Goal: Task Accomplishment & Management: Manage account settings

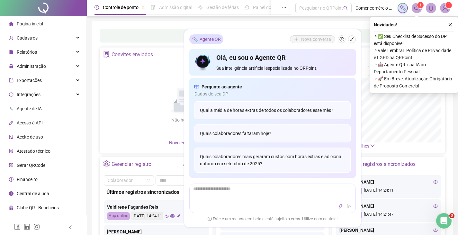
click at [144, 92] on div "Não há dados Não há dados" at bounding box center [185, 102] width 163 height 73
click at [449, 23] on icon "close" at bounding box center [450, 25] width 5 height 5
click at [453, 24] on div "Painel de controle Contabilidade Convites enviados Não há dados Não há dados No…" at bounding box center [272, 151] width 361 height 261
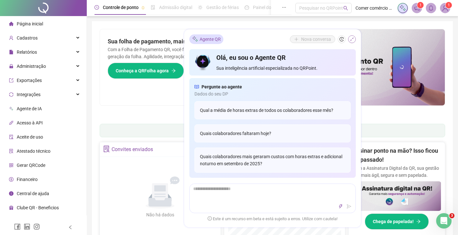
click at [351, 39] on icon "shrink" at bounding box center [352, 39] width 5 height 5
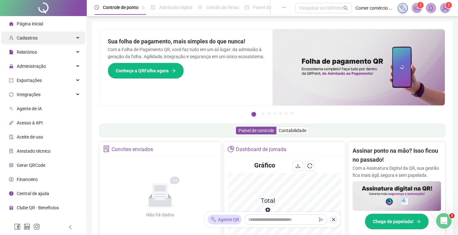
click at [52, 40] on div "Cadastros" at bounding box center [43, 38] width 84 height 13
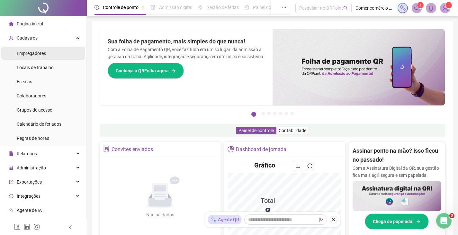
click at [44, 53] on span "Empregadores" at bounding box center [31, 53] width 29 height 5
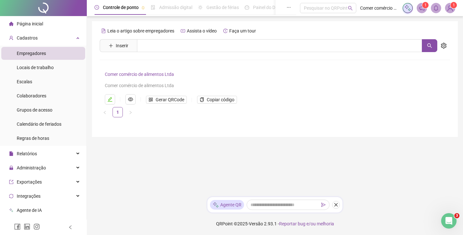
click at [45, 50] on div "Empregadores" at bounding box center [31, 53] width 29 height 13
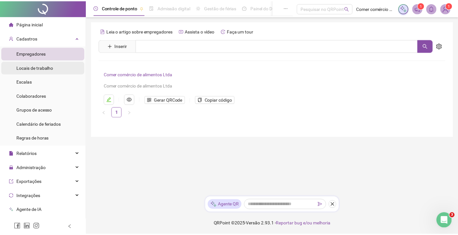
scroll to position [32, 0]
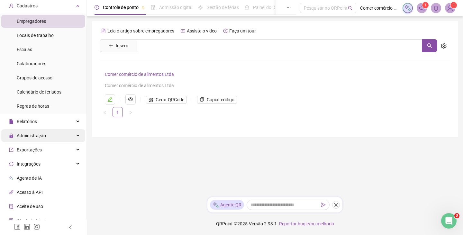
click at [49, 133] on div "Administração" at bounding box center [43, 135] width 84 height 13
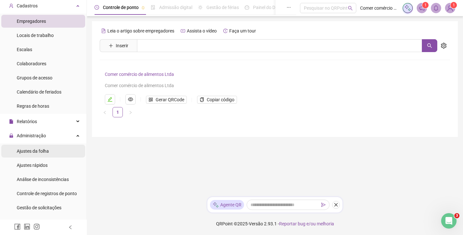
click at [48, 153] on span "Ajustes da folha" at bounding box center [33, 151] width 32 height 5
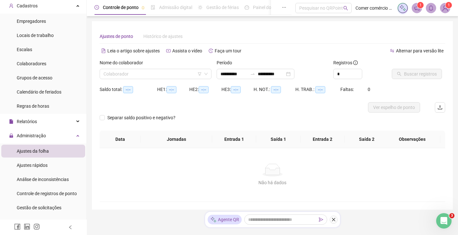
type input "**********"
click at [170, 72] on input "search" at bounding box center [153, 74] width 98 height 10
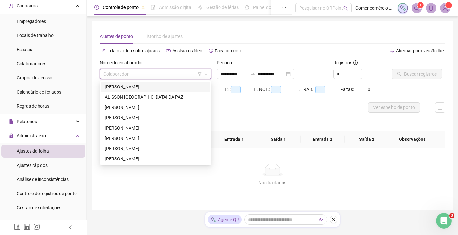
click at [152, 86] on div "[PERSON_NAME]" at bounding box center [156, 86] width 102 height 7
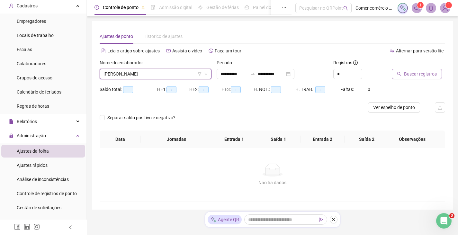
click at [416, 74] on span "Buscar registros" at bounding box center [420, 73] width 33 height 7
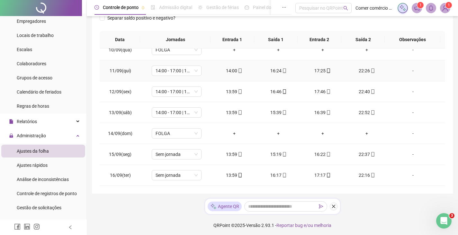
scroll to position [101, 0]
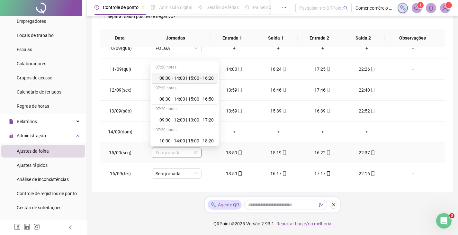
click at [192, 153] on span "Sem jornada" at bounding box center [177, 153] width 42 height 10
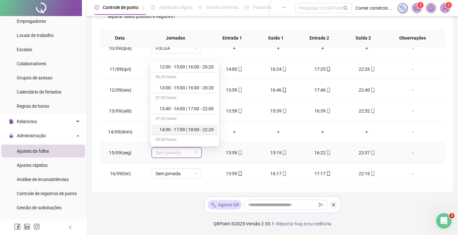
click at [198, 129] on div "14:00 - 17:00 | 18:00 - 22:20" at bounding box center [186, 129] width 54 height 7
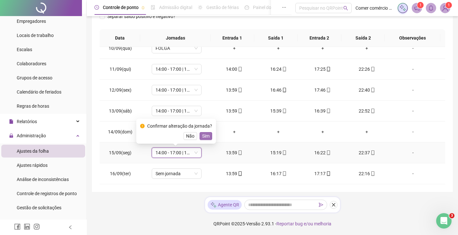
click at [205, 135] on span "Sim" at bounding box center [205, 135] width 7 height 7
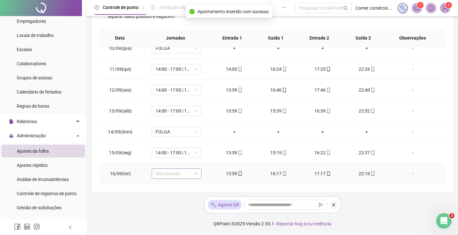
click at [187, 176] on span "Sem jornada" at bounding box center [177, 174] width 42 height 10
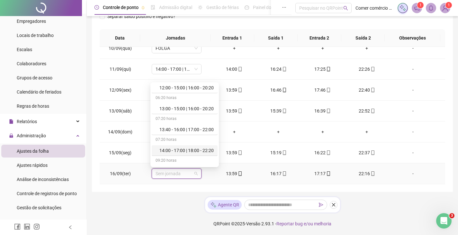
click at [208, 151] on div "14:00 - 17:00 | 18:00 - 22:20" at bounding box center [186, 150] width 54 height 7
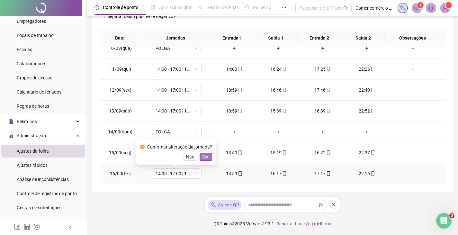
click at [208, 155] on button "Sim" at bounding box center [206, 157] width 13 height 8
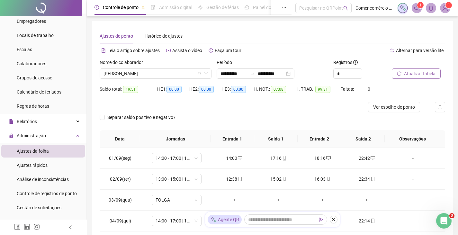
scroll to position [0, 0]
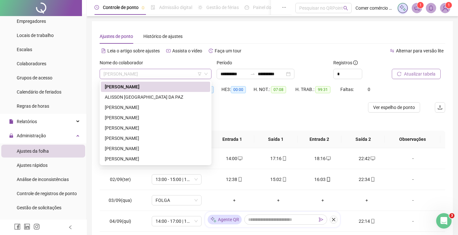
click at [183, 77] on span "[PERSON_NAME]" at bounding box center [156, 74] width 104 height 10
click at [168, 100] on div "ALISSON [GEOGRAPHIC_DATA] DA PAZ" at bounding box center [156, 97] width 102 height 7
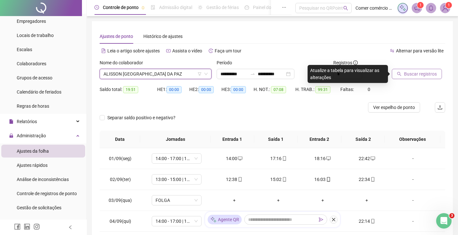
click at [433, 71] on span "Buscar registros" at bounding box center [420, 73] width 33 height 7
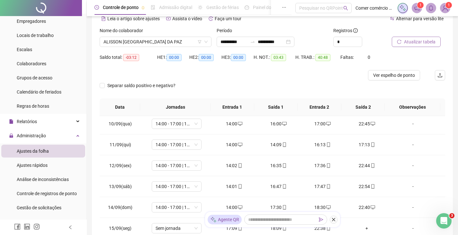
scroll to position [51, 0]
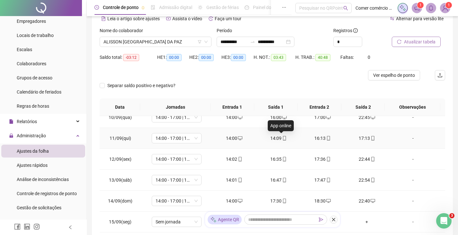
click at [282, 137] on icon "mobile" at bounding box center [284, 138] width 5 height 5
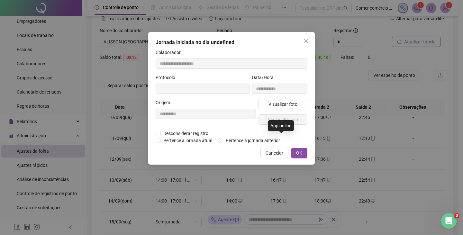
type input "**********"
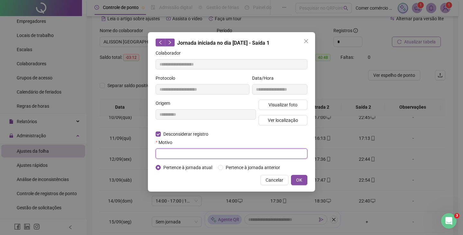
click at [163, 151] on input "text" at bounding box center [232, 154] width 152 height 10
type input "******"
click at [299, 184] on button "OK" at bounding box center [299, 180] width 16 height 10
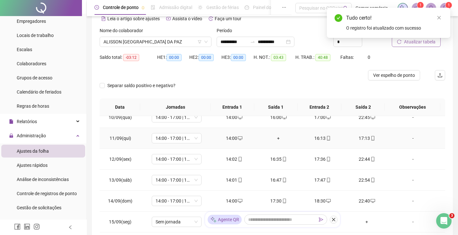
click at [276, 138] on div "+" at bounding box center [278, 138] width 34 height 7
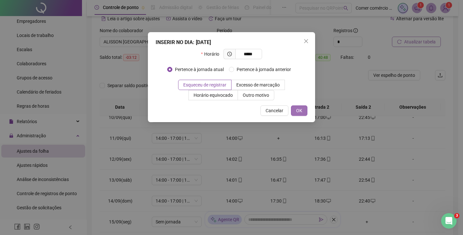
type input "*****"
click at [299, 113] on span "OK" at bounding box center [299, 110] width 6 height 7
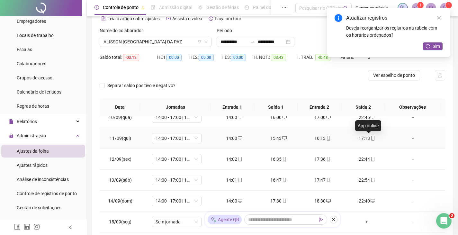
click at [371, 138] on icon "mobile" at bounding box center [373, 138] width 5 height 5
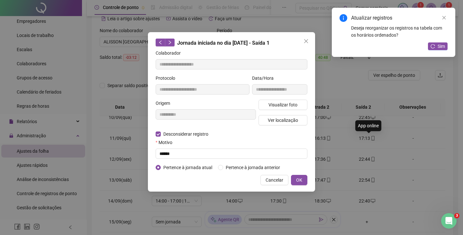
type input "**********"
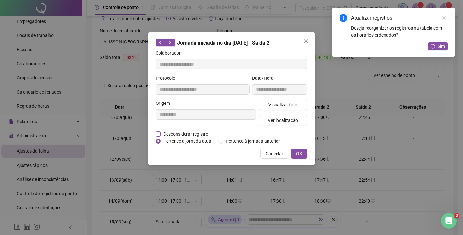
click at [161, 134] on span "Desconsiderar registro" at bounding box center [186, 134] width 50 height 7
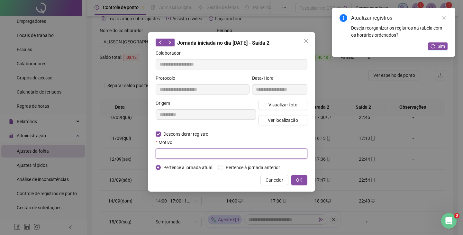
click at [165, 156] on input "text" at bounding box center [232, 154] width 152 height 10
type input "******"
click at [305, 180] on button "OK" at bounding box center [299, 180] width 16 height 10
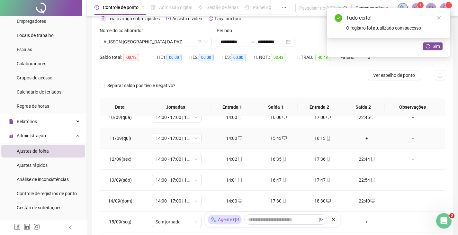
click at [362, 138] on div "+" at bounding box center [367, 138] width 34 height 7
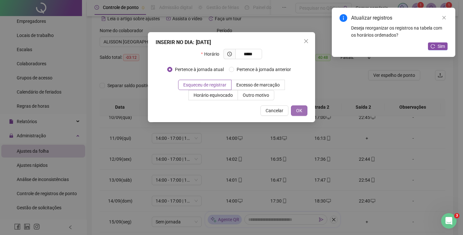
type input "*****"
click at [295, 108] on button "OK" at bounding box center [299, 110] width 16 height 10
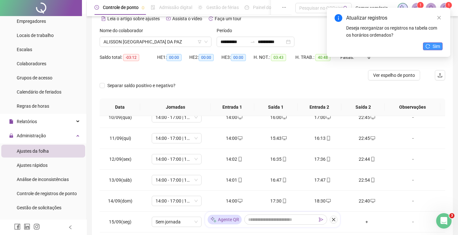
click at [439, 45] on span "Sim" at bounding box center [436, 46] width 7 height 7
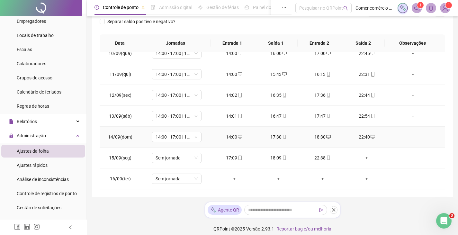
scroll to position [96, 0]
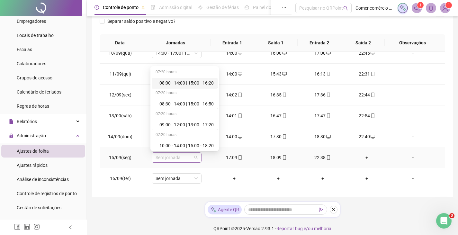
click at [195, 158] on span "Sem jornada" at bounding box center [177, 158] width 42 height 10
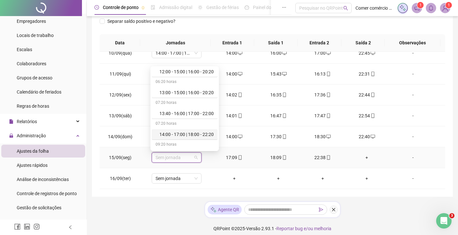
click at [204, 135] on div "14:00 - 17:00 | 18:00 - 22:20" at bounding box center [186, 134] width 54 height 7
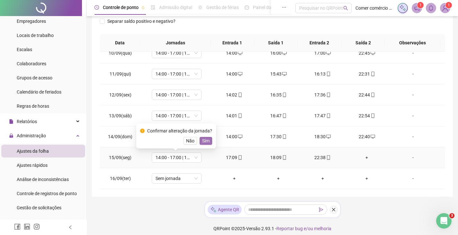
click at [208, 140] on span "Sim" at bounding box center [205, 140] width 7 height 7
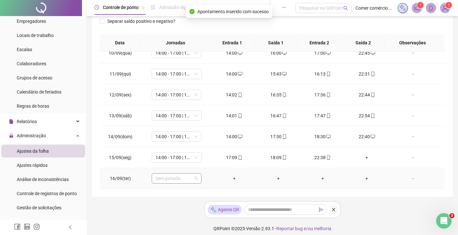
click at [187, 179] on span "Sem jornada" at bounding box center [177, 179] width 42 height 10
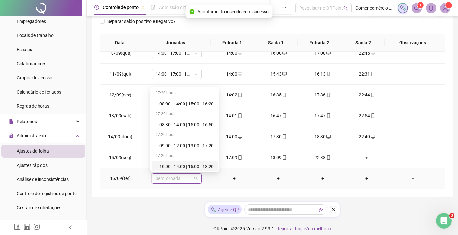
click at [216, 167] on div "10:00 - 14:00 | 15:00 - 18:20" at bounding box center [185, 166] width 66 height 11
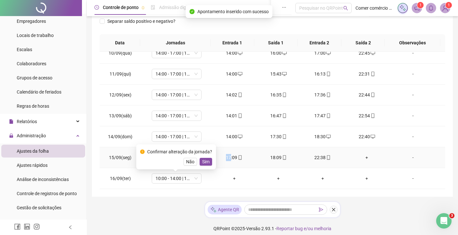
click at [216, 167] on td "17:09" at bounding box center [234, 157] width 44 height 21
click at [186, 159] on span "Não" at bounding box center [190, 161] width 8 height 7
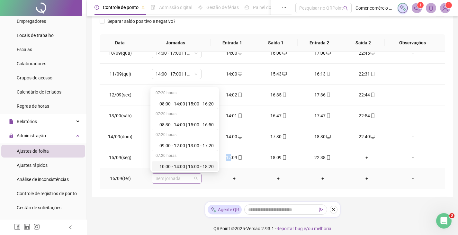
click at [198, 179] on div "Sem jornada" at bounding box center [177, 178] width 50 height 10
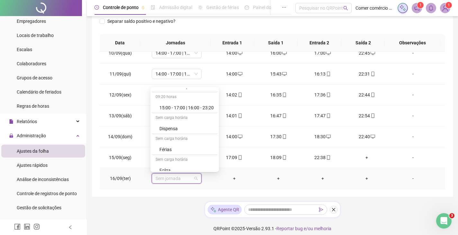
scroll to position [197, 0]
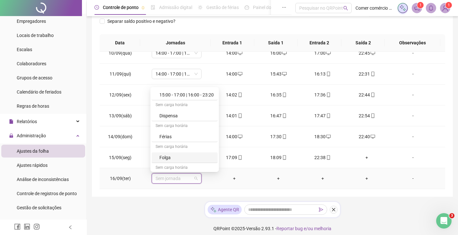
click at [162, 154] on div "Folga" at bounding box center [186, 157] width 54 height 7
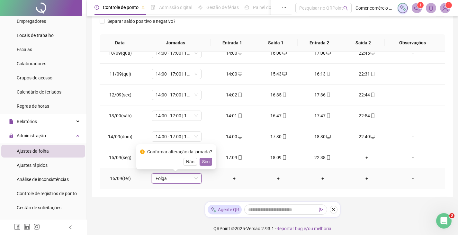
click at [200, 160] on button "Sim" at bounding box center [206, 162] width 13 height 8
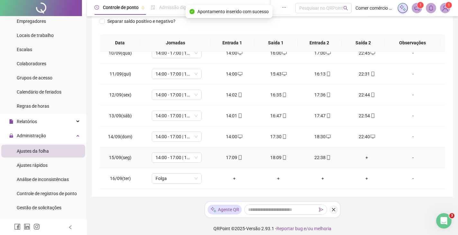
click at [364, 157] on div "+" at bounding box center [367, 157] width 34 height 7
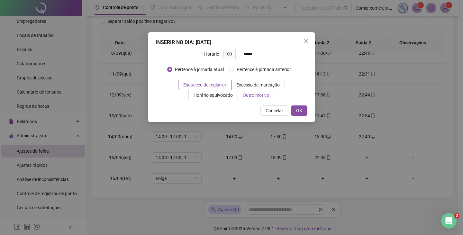
type input "*****"
click at [253, 95] on span "Outro motivo" at bounding box center [256, 95] width 26 height 5
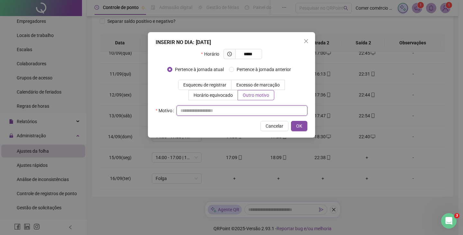
click at [186, 114] on input "text" at bounding box center [241, 110] width 131 height 10
type input "**********"
click at [290, 125] on div "Cancelar OK" at bounding box center [232, 126] width 152 height 10
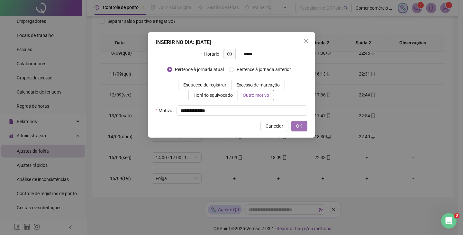
click at [294, 126] on button "OK" at bounding box center [299, 126] width 16 height 10
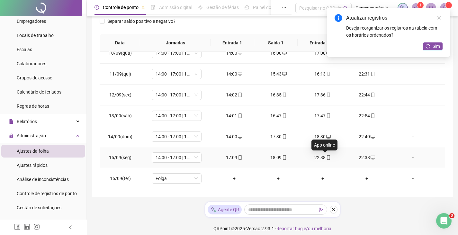
click at [326, 158] on icon "mobile" at bounding box center [328, 157] width 5 height 5
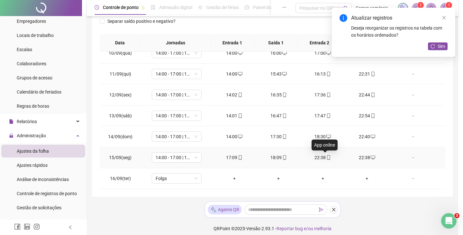
type input "**********"
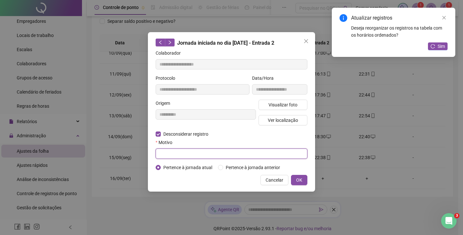
click at [164, 154] on input "text" at bounding box center [232, 154] width 152 height 10
type input "**********"
click at [305, 182] on button "OK" at bounding box center [299, 180] width 16 height 10
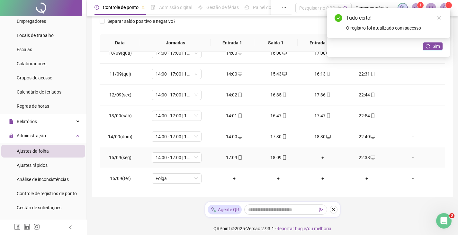
click at [321, 158] on div "+" at bounding box center [323, 157] width 34 height 7
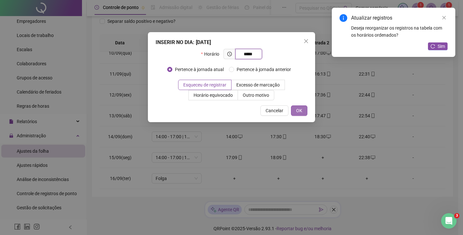
type input "*****"
click at [302, 111] on button "OK" at bounding box center [299, 110] width 16 height 10
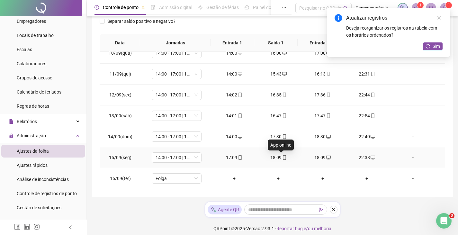
click at [282, 159] on icon "mobile" at bounding box center [284, 157] width 5 height 5
type input "**********"
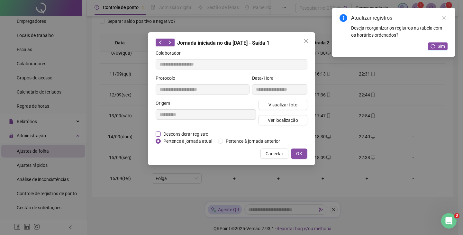
click at [162, 131] on span "Desconsiderar registro" at bounding box center [186, 134] width 50 height 7
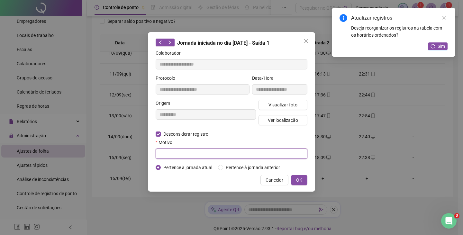
click at [164, 150] on input "text" at bounding box center [232, 154] width 152 height 10
type input "**********"
click at [299, 181] on span "OK" at bounding box center [299, 179] width 6 height 7
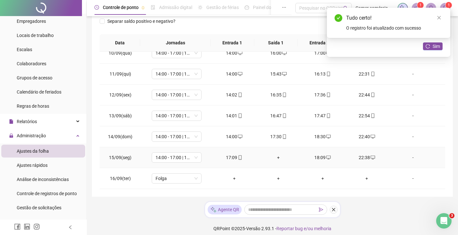
click at [277, 159] on div "+" at bounding box center [278, 157] width 34 height 7
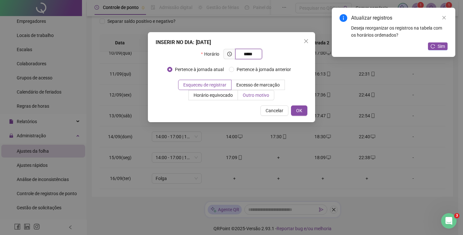
type input "*****"
click at [257, 94] on span "Outro motivo" at bounding box center [256, 95] width 26 height 5
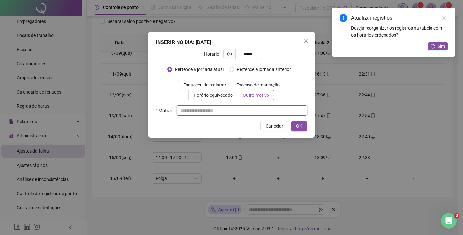
click at [187, 106] on input "text" at bounding box center [241, 110] width 131 height 10
click at [191, 112] on input "**********" at bounding box center [241, 110] width 131 height 10
type input "**********"
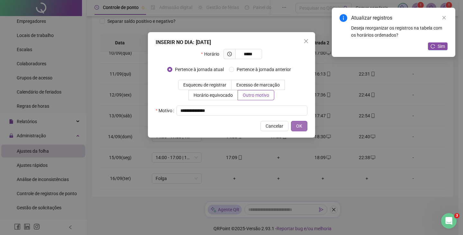
click at [297, 128] on span "OK" at bounding box center [299, 125] width 6 height 7
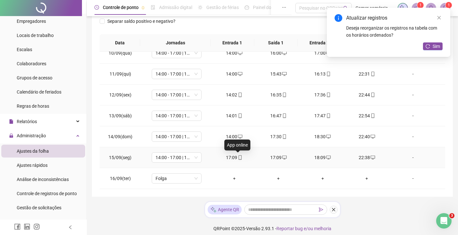
click at [238, 157] on icon "mobile" at bounding box center [240, 157] width 5 height 5
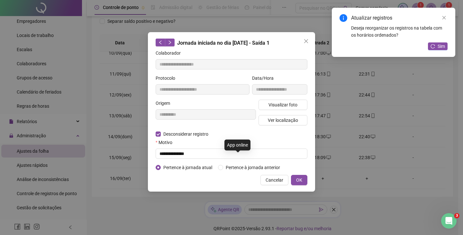
type input "**********"
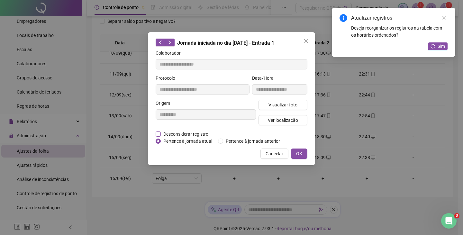
click at [161, 134] on span "Desconsiderar registro" at bounding box center [186, 134] width 50 height 7
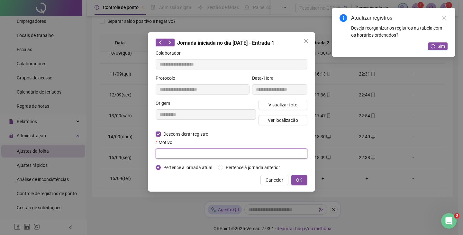
click at [164, 152] on input "text" at bounding box center [232, 154] width 152 height 10
type input "**********"
click at [302, 180] on span "OK" at bounding box center [299, 179] width 6 height 7
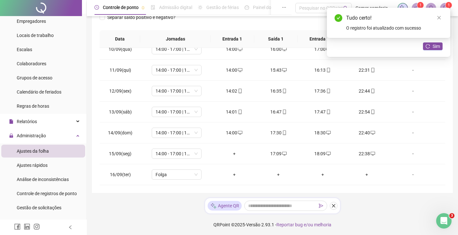
scroll to position [101, 0]
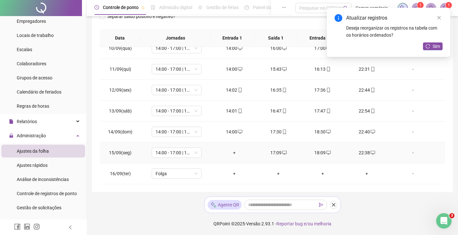
click at [233, 153] on div "+" at bounding box center [234, 152] width 34 height 7
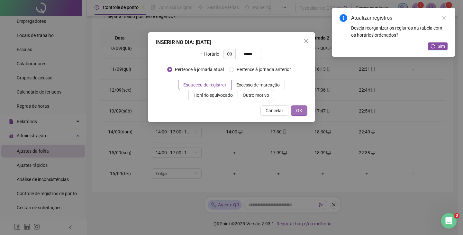
type input "*****"
click at [303, 111] on button "OK" at bounding box center [299, 110] width 16 height 10
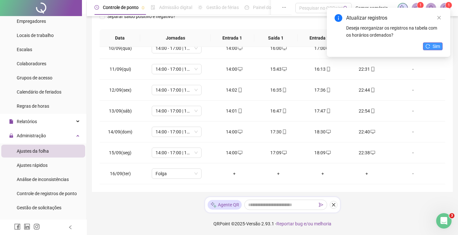
click at [437, 44] on span "Sim" at bounding box center [436, 46] width 7 height 7
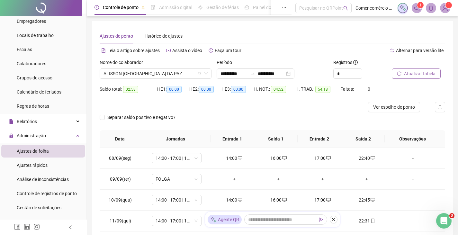
scroll to position [0, 0]
click at [179, 74] on span "ALISSON [GEOGRAPHIC_DATA] DA PAZ" at bounding box center [156, 74] width 104 height 10
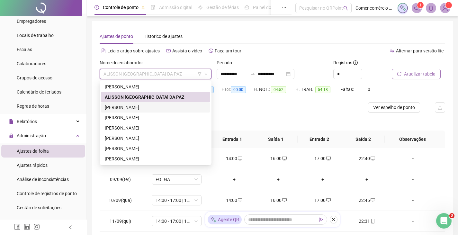
click at [153, 109] on div "[PERSON_NAME]" at bounding box center [156, 107] width 102 height 7
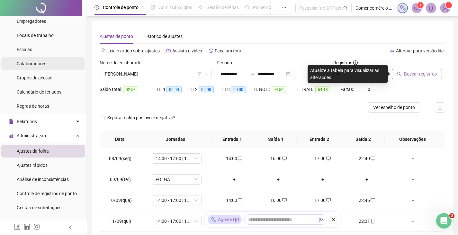
click at [41, 62] on span "Colaboradores" at bounding box center [32, 63] width 30 height 5
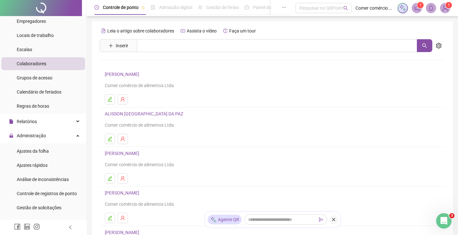
click at [141, 155] on link "[PERSON_NAME]" at bounding box center [123, 153] width 36 height 5
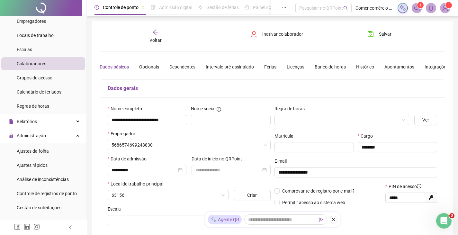
type input "**********"
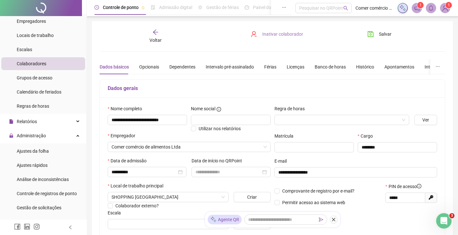
click at [280, 34] on span "Inativar colaborador" at bounding box center [282, 34] width 41 height 7
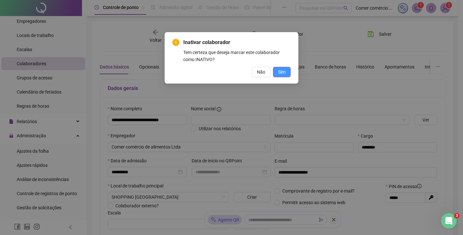
click at [284, 71] on span "Sim" at bounding box center [281, 71] width 7 height 7
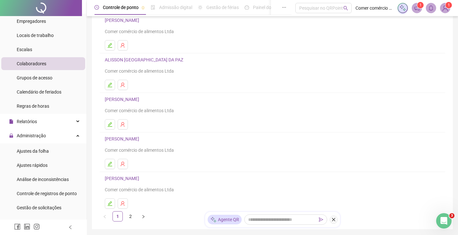
scroll to position [91, 0]
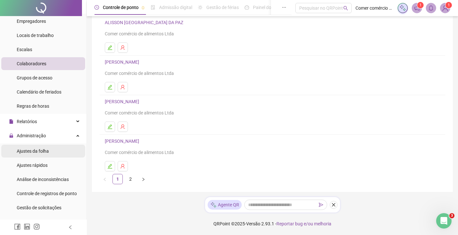
click at [28, 153] on span "Ajustes da folha" at bounding box center [33, 151] width 32 height 5
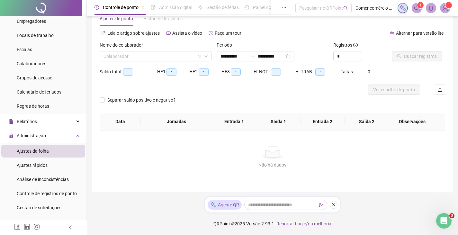
scroll to position [18, 0]
type input "**********"
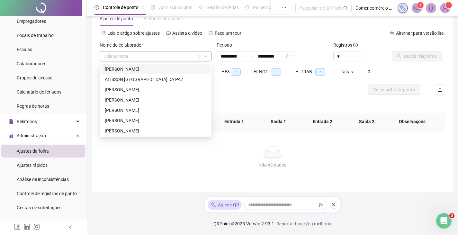
click at [153, 51] on div "Colaborador" at bounding box center [156, 56] width 112 height 10
click at [142, 87] on div "[PERSON_NAME]" at bounding box center [156, 89] width 102 height 7
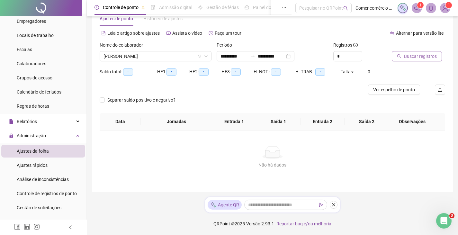
click at [428, 56] on span "Buscar registros" at bounding box center [420, 56] width 33 height 7
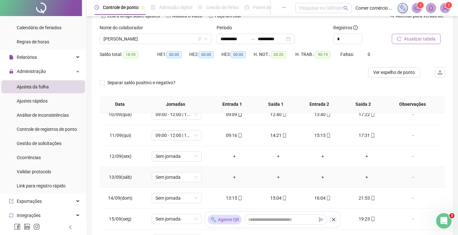
scroll to position [50, 0]
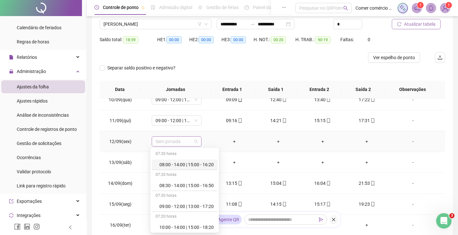
click at [185, 138] on span "Sem jornada" at bounding box center [177, 142] width 42 height 10
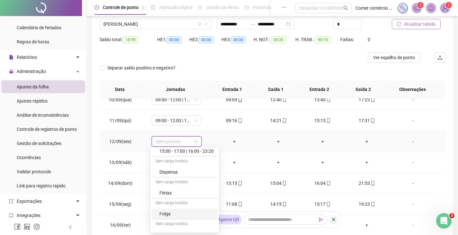
click at [197, 217] on div "Folga" at bounding box center [185, 214] width 66 height 11
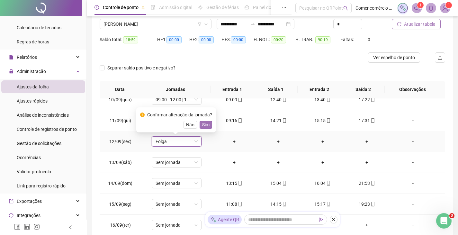
click at [204, 125] on span "Sim" at bounding box center [205, 124] width 7 height 7
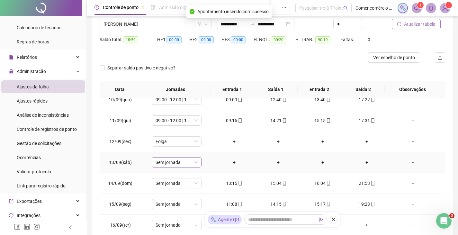
click at [189, 161] on span "Sem jornada" at bounding box center [177, 163] width 42 height 10
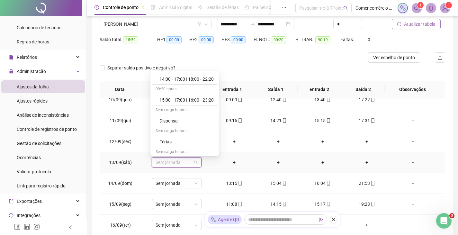
scroll to position [189, 0]
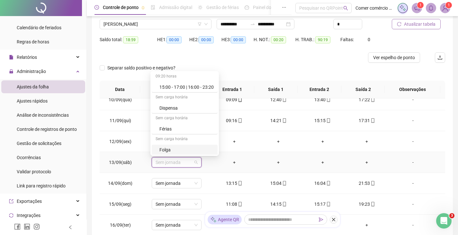
click at [201, 152] on div "Folga" at bounding box center [186, 149] width 54 height 7
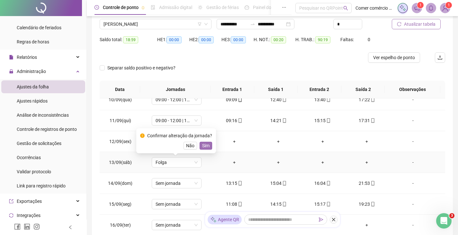
click at [203, 143] on span "Sim" at bounding box center [205, 145] width 7 height 7
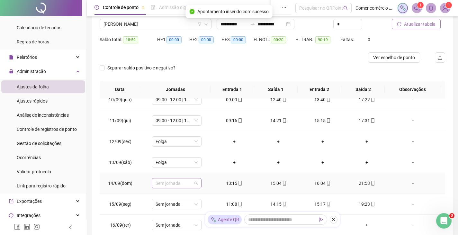
click at [192, 181] on span "Sem jornada" at bounding box center [177, 183] width 42 height 10
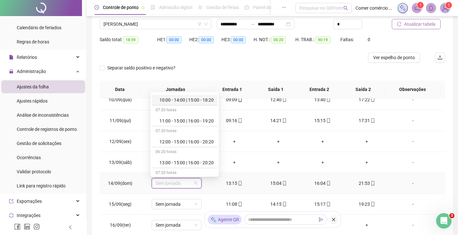
scroll to position [77, 0]
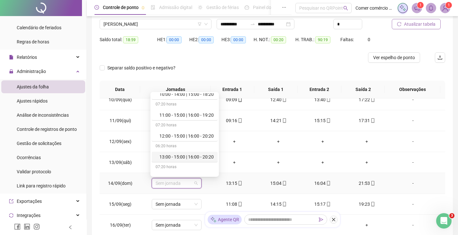
click at [184, 157] on div "13:00 - 15:00 | 16:00 - 20:20" at bounding box center [186, 156] width 54 height 7
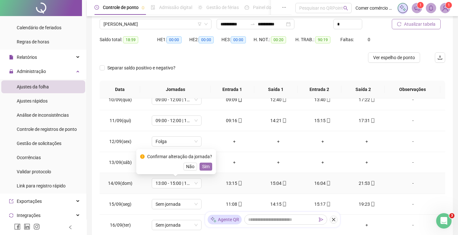
click at [200, 167] on button "Sim" at bounding box center [206, 167] width 13 height 8
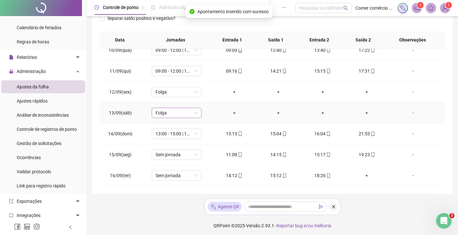
scroll to position [101, 0]
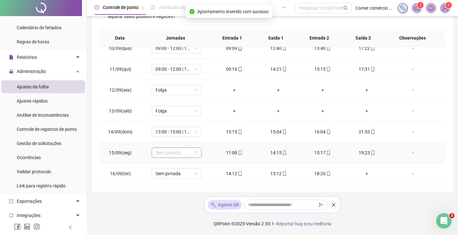
click at [188, 156] on span "Sem jornada" at bounding box center [177, 153] width 42 height 10
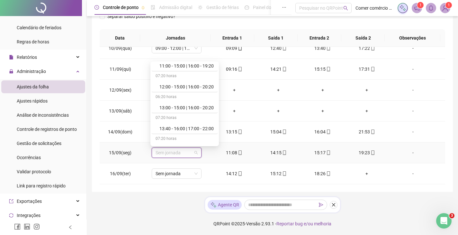
scroll to position [99, 0]
click at [190, 66] on div "11:00 - 15:00 | 16:00 - 19:20" at bounding box center [186, 62] width 54 height 7
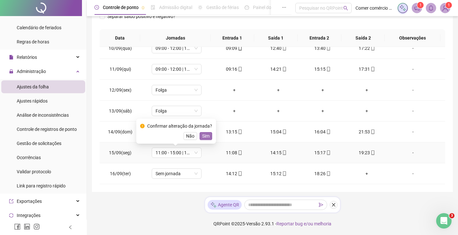
click at [205, 134] on span "Sim" at bounding box center [205, 135] width 7 height 7
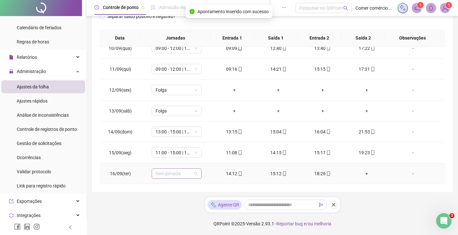
click at [192, 177] on span "Sem jornada" at bounding box center [177, 174] width 42 height 10
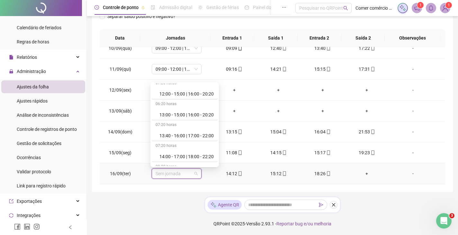
scroll to position [116, 0]
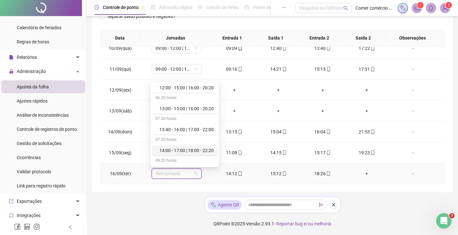
click at [209, 152] on div "14:00 - 17:00 | 18:00 - 22:20" at bounding box center [186, 150] width 54 height 7
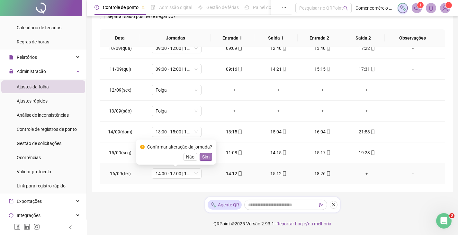
click at [200, 157] on button "Sim" at bounding box center [206, 157] width 13 height 8
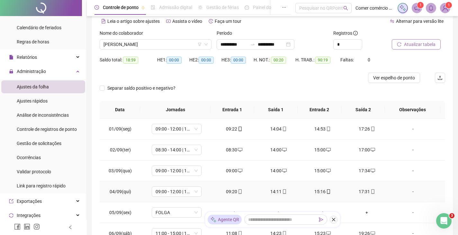
scroll to position [5, 0]
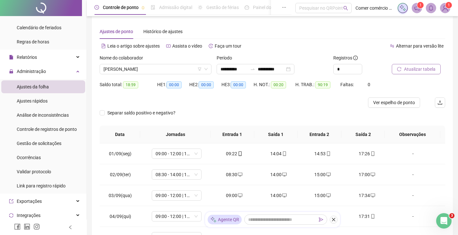
click at [416, 68] on span "Atualizar tabela" at bounding box center [420, 69] width 32 height 7
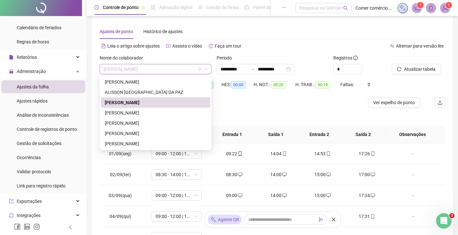
click at [181, 67] on span "[PERSON_NAME]" at bounding box center [156, 69] width 104 height 10
click at [149, 111] on div "[PERSON_NAME]" at bounding box center [156, 112] width 102 height 7
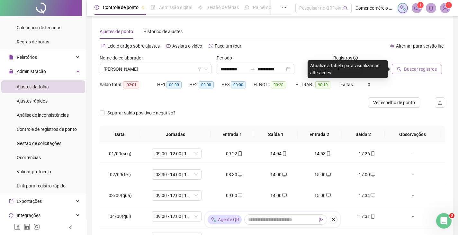
click at [417, 67] on span "Buscar registros" at bounding box center [420, 69] width 33 height 7
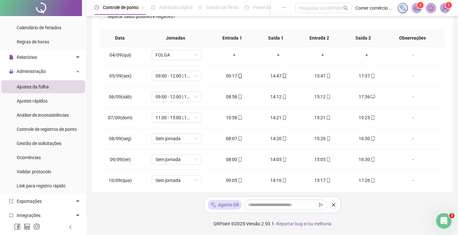
scroll to position [64, 0]
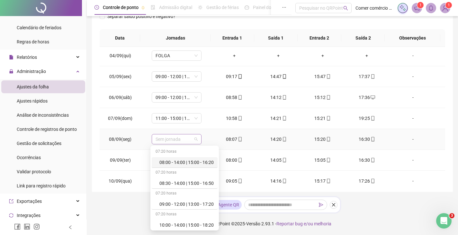
click at [191, 140] on span "Sem jornada" at bounding box center [177, 139] width 42 height 10
click at [202, 166] on div "08:00 - 14:00 | 15:00 - 16:20" at bounding box center [186, 162] width 54 height 7
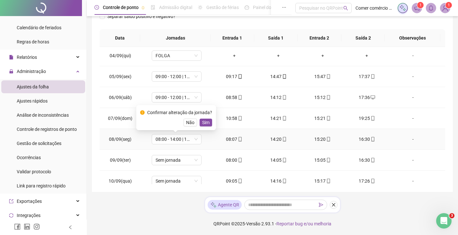
click at [197, 127] on div "Confirmar alteração da jornada? Não Sim" at bounding box center [176, 117] width 80 height 25
click at [203, 123] on span "Sim" at bounding box center [205, 122] width 7 height 7
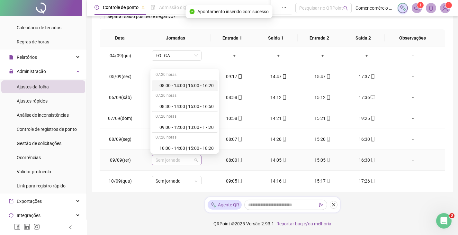
click at [185, 160] on span "Sem jornada" at bounding box center [177, 160] width 42 height 10
click at [170, 89] on div "08:00 - 14:00 | 15:00 - 16:20" at bounding box center [185, 85] width 66 height 11
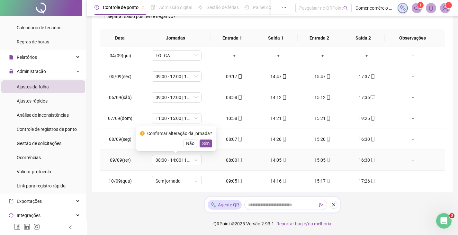
click at [203, 147] on div "Confirmar alteração da jornada? Não Sim" at bounding box center [176, 138] width 80 height 25
click at [202, 141] on span "Sim" at bounding box center [205, 143] width 7 height 7
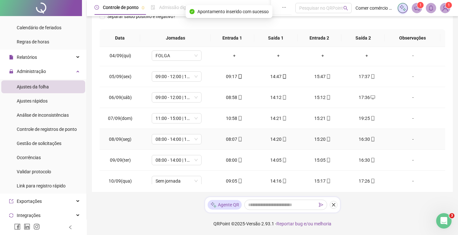
scroll to position [96, 0]
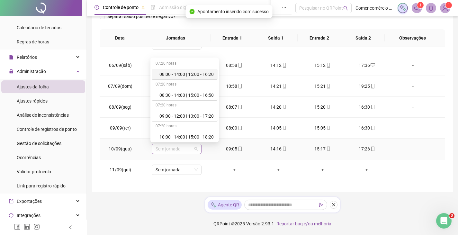
click at [188, 149] on span "Sem jornada" at bounding box center [177, 149] width 42 height 10
click at [183, 114] on div "09:00 - 12:00 | 13:00 - 17:20" at bounding box center [186, 116] width 54 height 7
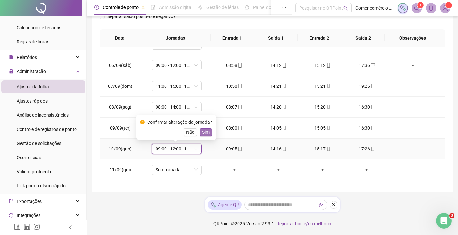
click at [202, 134] on span "Sim" at bounding box center [205, 132] width 7 height 7
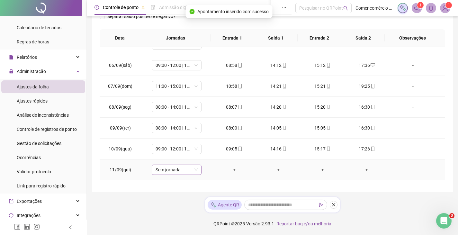
click at [189, 171] on span "Sem jornada" at bounding box center [177, 170] width 42 height 10
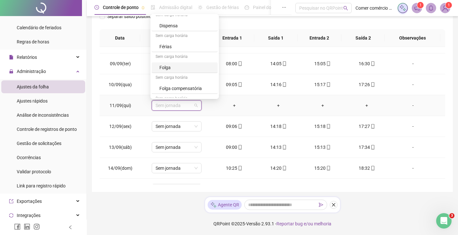
scroll to position [225, 0]
click at [176, 54] on div "Folga" at bounding box center [186, 56] width 54 height 7
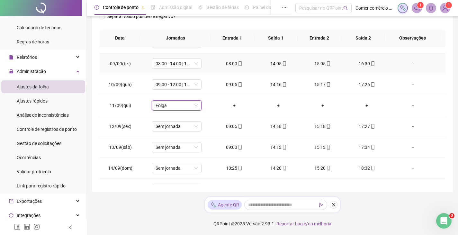
click at [176, 54] on td "08:00 - 14:00 | 15:00 - 16:20" at bounding box center [176, 63] width 71 height 21
click at [206, 90] on span "Sim" at bounding box center [205, 88] width 7 height 7
click at [187, 125] on span "Sem jornada" at bounding box center [177, 127] width 42 height 10
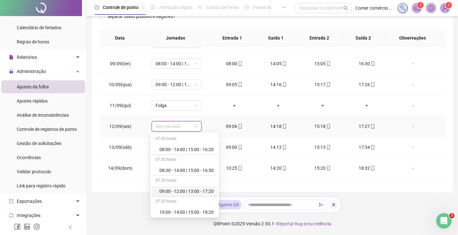
click at [202, 195] on div "09:00 - 12:00 | 13:00 - 17:20" at bounding box center [185, 191] width 66 height 11
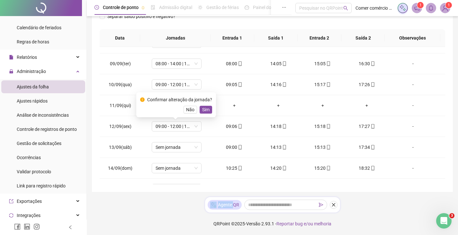
click at [202, 195] on div "**********" at bounding box center [272, 67] width 371 height 336
click at [202, 111] on span "Sim" at bounding box center [205, 109] width 7 height 7
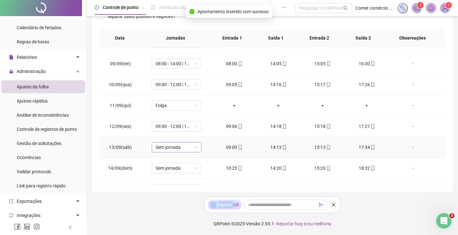
click at [188, 148] on span "Sem jornada" at bounding box center [177, 147] width 42 height 10
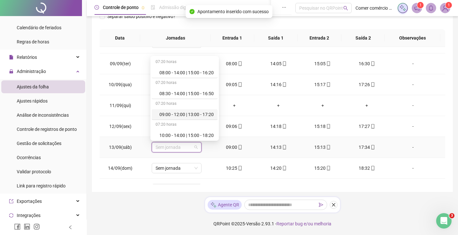
click at [188, 117] on div "09:00 - 12:00 | 13:00 - 17:20" at bounding box center [186, 114] width 54 height 7
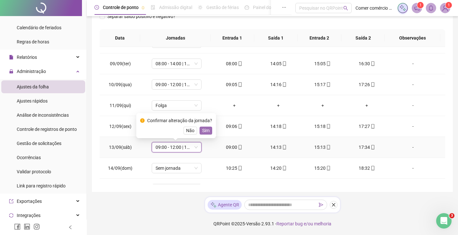
click at [200, 131] on button "Sim" at bounding box center [206, 131] width 13 height 8
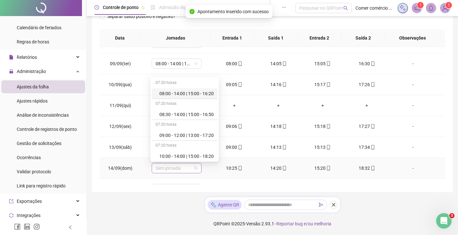
click at [192, 173] on div "Sem jornada" at bounding box center [177, 168] width 50 height 10
click at [200, 154] on div "10:00 - 14:00 | 15:00 - 18:20" at bounding box center [186, 156] width 54 height 7
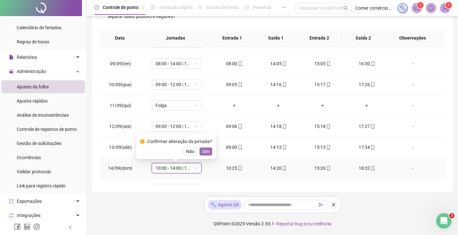
click at [207, 153] on span "Sim" at bounding box center [205, 151] width 7 height 7
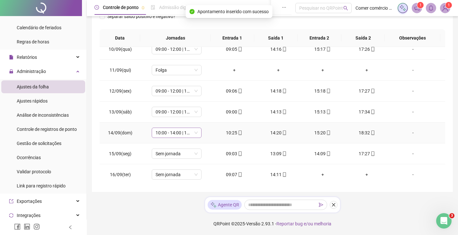
scroll to position [197, 0]
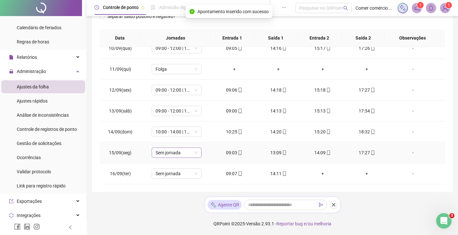
click at [183, 152] on span "Sem jornada" at bounding box center [177, 153] width 42 height 10
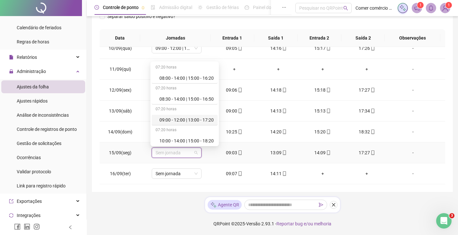
click at [185, 121] on div "09:00 - 12:00 | 13:00 - 17:20" at bounding box center [186, 119] width 54 height 7
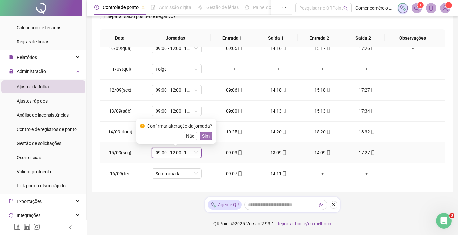
click at [207, 139] on span "Sim" at bounding box center [205, 135] width 7 height 7
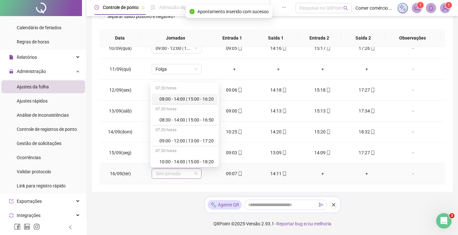
click at [190, 176] on span "Sem jornada" at bounding box center [177, 174] width 42 height 10
click at [180, 142] on div "09:00 - 12:00 | 13:00 - 17:20" at bounding box center [186, 140] width 54 height 7
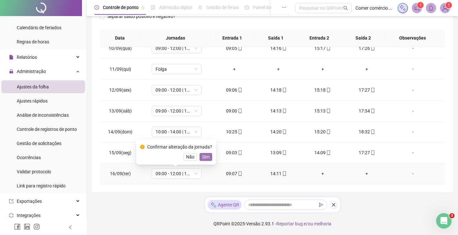
click at [203, 157] on span "Sim" at bounding box center [205, 156] width 7 height 7
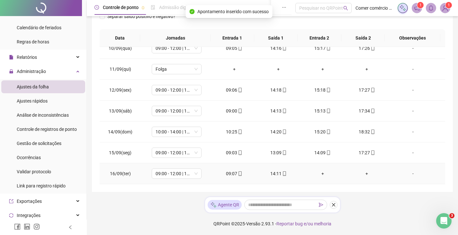
click at [318, 174] on div "+" at bounding box center [323, 173] width 34 height 7
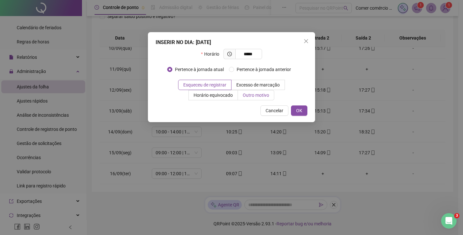
type input "*****"
click at [251, 97] on span "Outro motivo" at bounding box center [256, 95] width 26 height 5
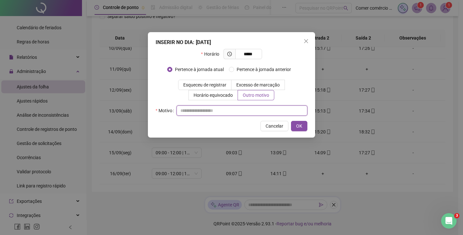
click at [182, 113] on input "text" at bounding box center [241, 110] width 131 height 10
type input "**********"
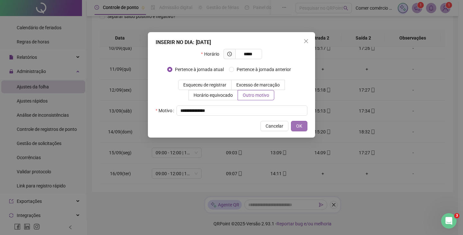
click at [296, 124] on span "OK" at bounding box center [299, 125] width 6 height 7
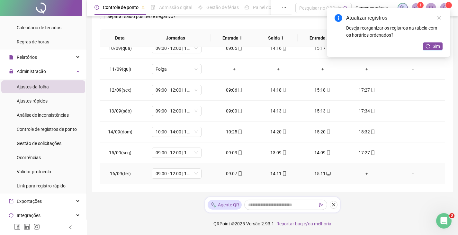
click at [362, 173] on div "+" at bounding box center [367, 173] width 34 height 7
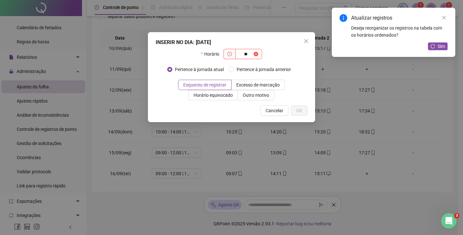
type input "*"
type input "*****"
click at [244, 96] on span "Outro motivo" at bounding box center [256, 95] width 26 height 5
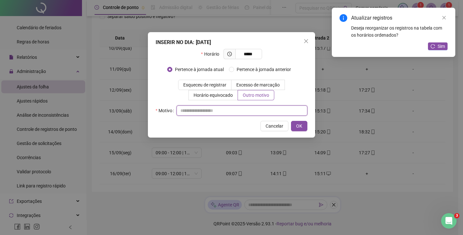
click at [220, 115] on input "text" at bounding box center [241, 110] width 131 height 10
type input "**********"
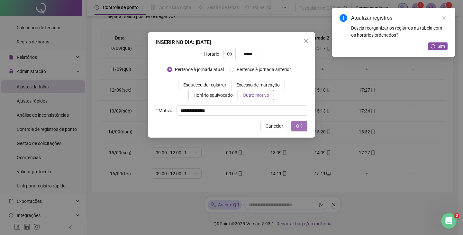
click at [299, 127] on span "OK" at bounding box center [299, 125] width 6 height 7
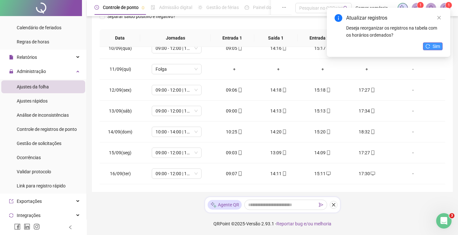
click at [437, 47] on span "Sim" at bounding box center [436, 46] width 7 height 7
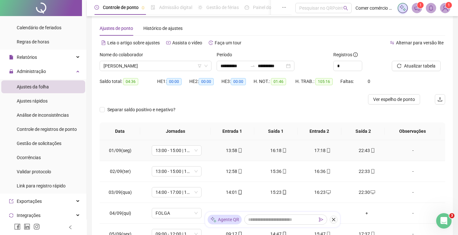
scroll to position [0, 0]
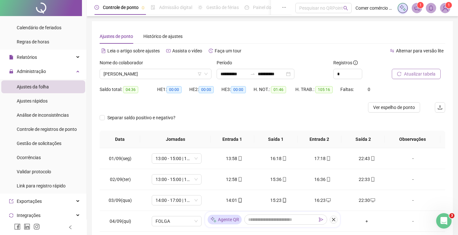
click at [425, 77] on button "Atualizar tabela" at bounding box center [416, 74] width 49 height 10
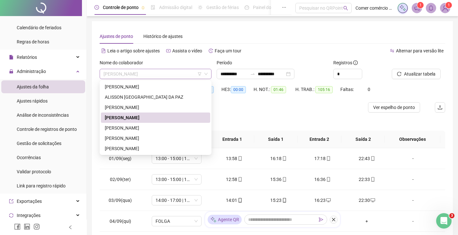
click at [176, 71] on span "[PERSON_NAME]" at bounding box center [156, 74] width 104 height 10
click at [157, 131] on div "[PERSON_NAME]" at bounding box center [156, 127] width 102 height 7
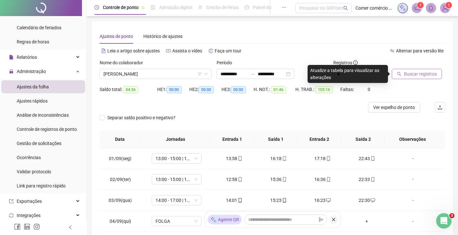
click at [415, 73] on span "Buscar registros" at bounding box center [420, 73] width 33 height 7
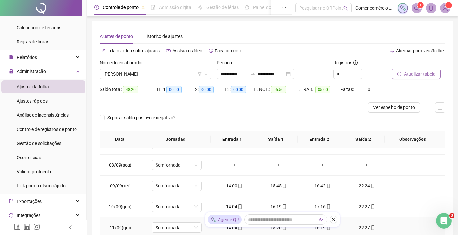
scroll to position [129, 0]
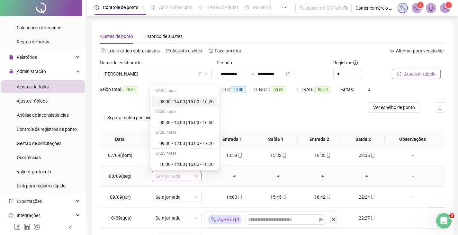
click at [190, 177] on span "Sem jornada" at bounding box center [177, 176] width 42 height 10
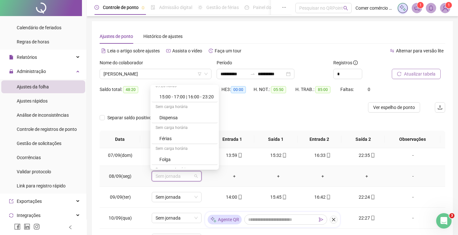
scroll to position [206, 0]
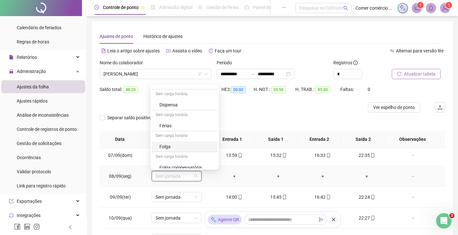
click at [202, 145] on div "Folga" at bounding box center [186, 146] width 54 height 7
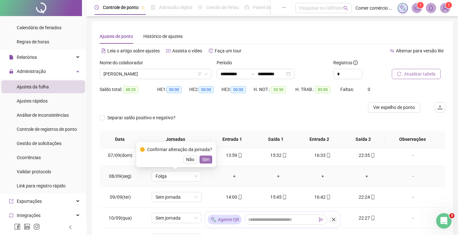
click at [207, 158] on span "Sim" at bounding box center [205, 159] width 7 height 7
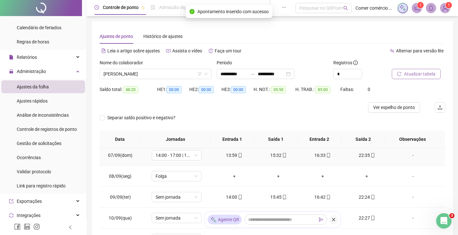
scroll to position [161, 0]
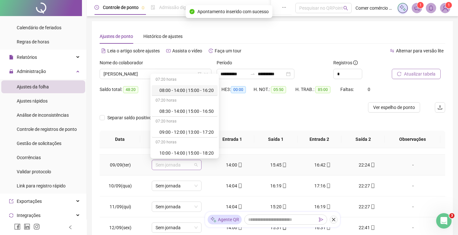
click at [188, 166] on span "Sem jornada" at bounding box center [177, 165] width 42 height 10
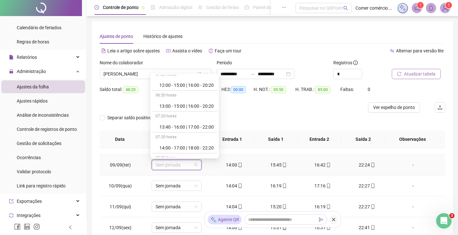
scroll to position [116, 0]
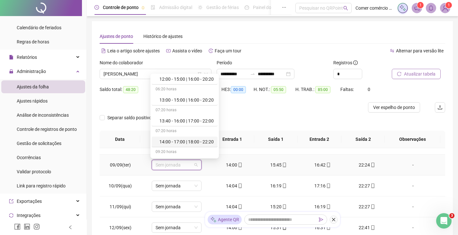
click at [190, 143] on div "14:00 - 17:00 | 18:00 - 22:20" at bounding box center [186, 141] width 54 height 7
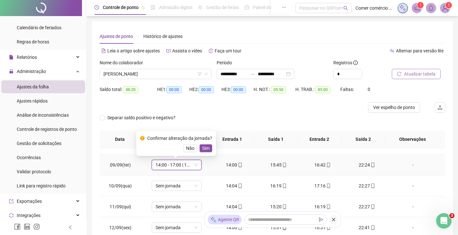
click at [206, 152] on div "Confirmar alteração da jornada? Não Sim" at bounding box center [176, 143] width 80 height 25
click at [207, 145] on span "Sim" at bounding box center [205, 148] width 7 height 7
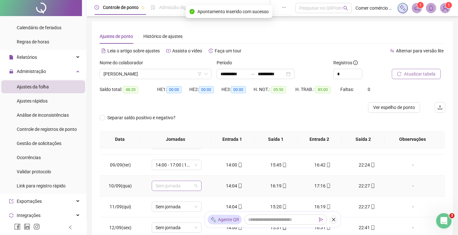
click at [185, 188] on span "Sem jornada" at bounding box center [177, 186] width 42 height 10
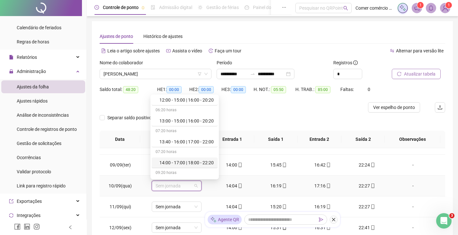
click at [178, 161] on div "14:00 - 17:00 | 18:00 - 22:20" at bounding box center [186, 162] width 54 height 7
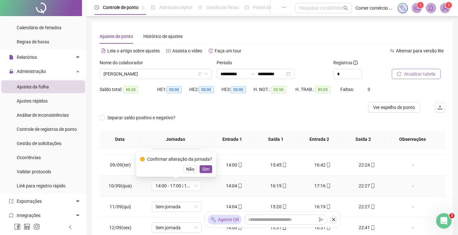
click at [211, 172] on div "Confirmar alteração da jornada? Não Sim" at bounding box center [176, 164] width 80 height 25
click at [204, 171] on span "Sim" at bounding box center [205, 169] width 7 height 7
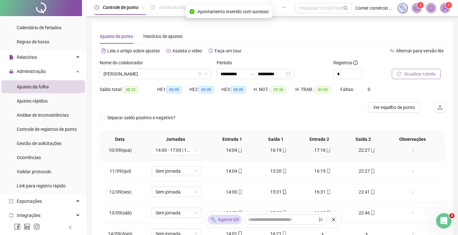
scroll to position [197, 0]
click at [183, 172] on span "Sem jornada" at bounding box center [177, 171] width 42 height 10
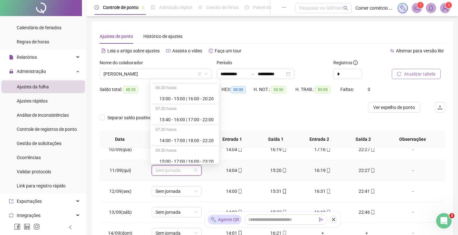
scroll to position [129, 0]
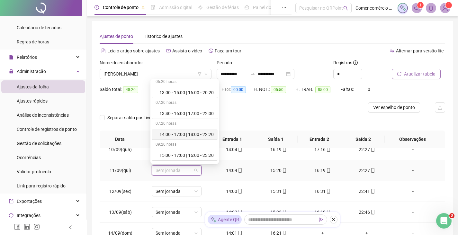
click at [206, 135] on div "14:00 - 17:00 | 18:00 - 22:20" at bounding box center [186, 134] width 54 height 7
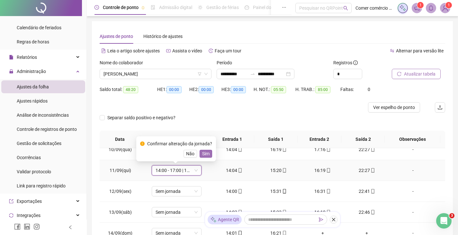
click at [204, 153] on span "Sim" at bounding box center [205, 153] width 7 height 7
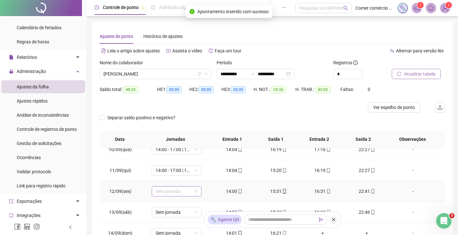
click at [190, 188] on span "Sem jornada" at bounding box center [177, 191] width 42 height 10
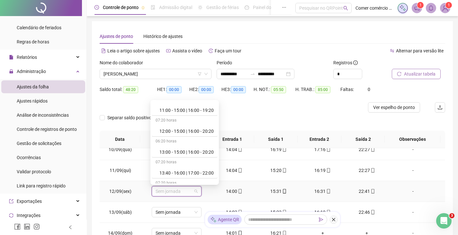
scroll to position [103, 0]
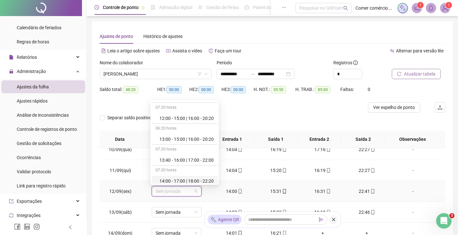
click at [204, 180] on div "14:00 - 17:00 | 18:00 - 22:20" at bounding box center [186, 180] width 54 height 7
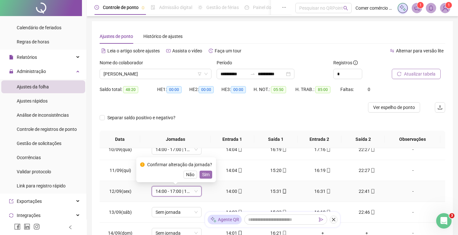
click at [209, 176] on button "Sim" at bounding box center [206, 175] width 13 height 8
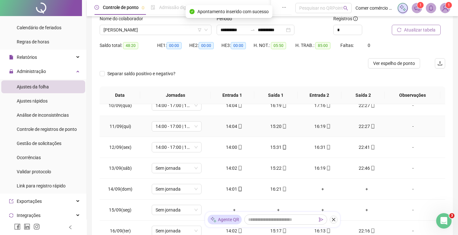
scroll to position [64, 0]
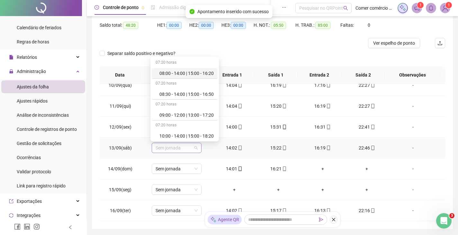
click at [189, 147] on span "Sem jornada" at bounding box center [177, 148] width 42 height 10
click at [218, 138] on div "10:00 - 14:00 | 15:00 - 18:20" at bounding box center [185, 136] width 66 height 11
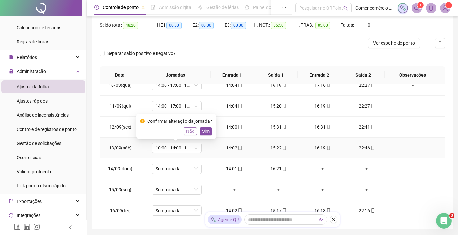
click at [188, 131] on span "Não" at bounding box center [190, 131] width 8 height 7
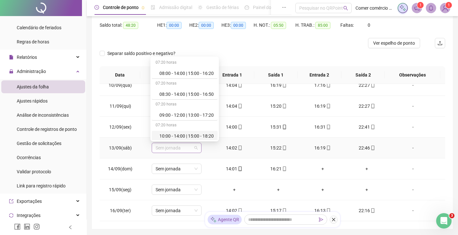
click at [195, 149] on span "Sem jornada" at bounding box center [177, 148] width 42 height 10
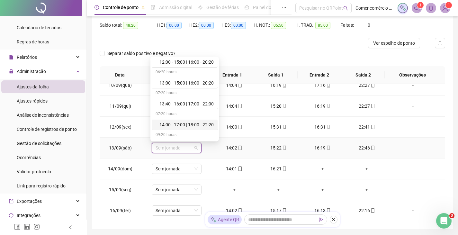
click at [189, 126] on div "14:00 - 17:00 | 18:00 - 22:20" at bounding box center [186, 124] width 54 height 7
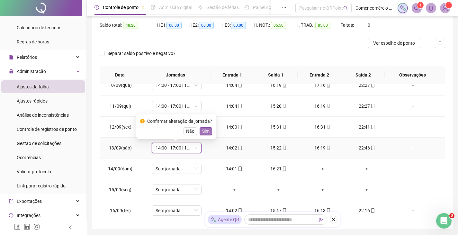
click at [202, 130] on span "Sim" at bounding box center [205, 131] width 7 height 7
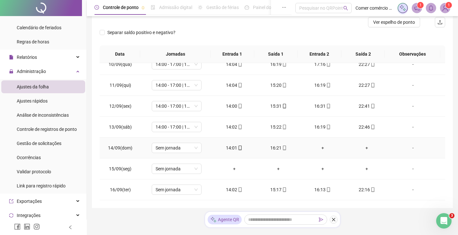
scroll to position [96, 0]
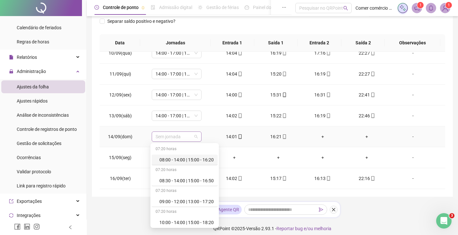
click at [188, 139] on span "Sem jornada" at bounding box center [177, 137] width 42 height 10
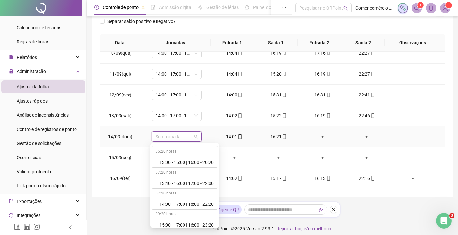
scroll to position [129, 0]
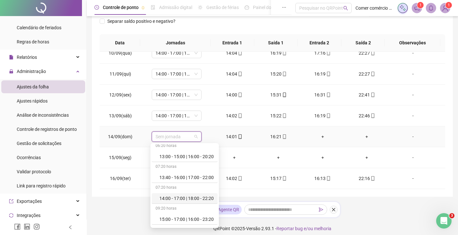
click at [207, 199] on div "14:00 - 17:00 | 18:00 - 22:20" at bounding box center [186, 198] width 54 height 7
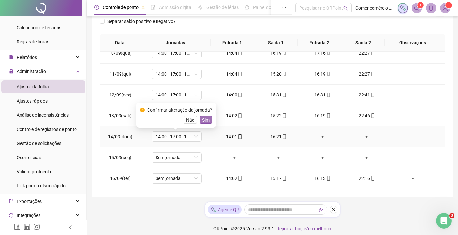
click at [204, 123] on span "Sim" at bounding box center [205, 119] width 7 height 7
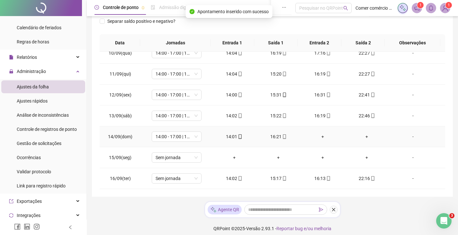
click at [319, 137] on div "+" at bounding box center [323, 136] width 34 height 7
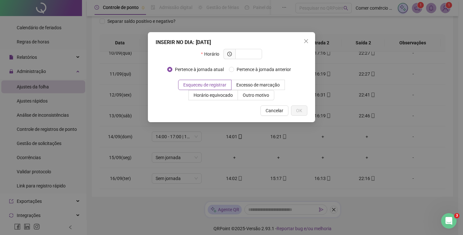
click at [281, 137] on div "INSERIR NO DIA : [DATE] Horário Pertence à jornada atual Pertence à jornada ant…" at bounding box center [231, 117] width 463 height 235
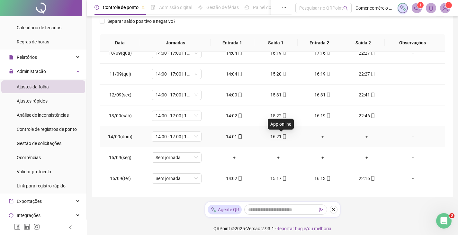
click at [282, 137] on icon "mobile" at bounding box center [284, 136] width 5 height 5
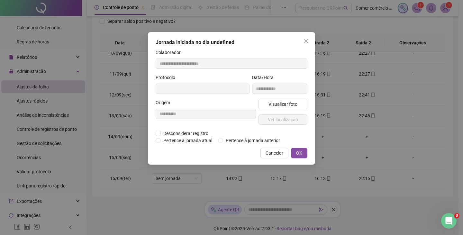
type input "**********"
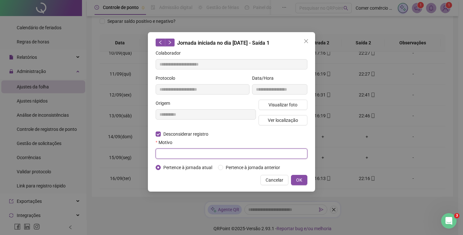
click at [179, 154] on input "text" at bounding box center [232, 154] width 152 height 10
type input "**********"
click at [301, 177] on span "OK" at bounding box center [299, 179] width 6 height 7
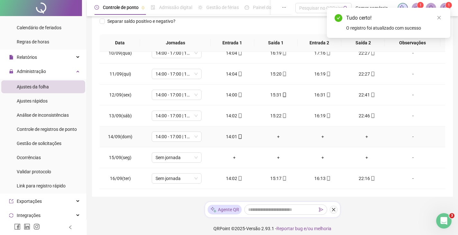
click at [276, 137] on div "+" at bounding box center [278, 136] width 34 height 7
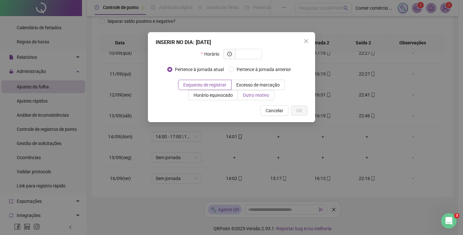
click at [257, 96] on span "Outro motivo" at bounding box center [256, 95] width 26 height 5
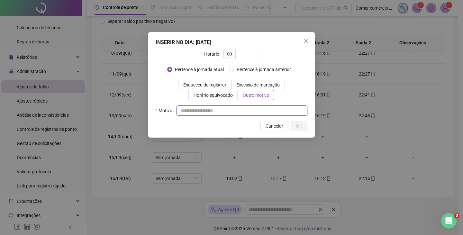
click at [202, 110] on input "text" at bounding box center [241, 110] width 131 height 10
type input "**********"
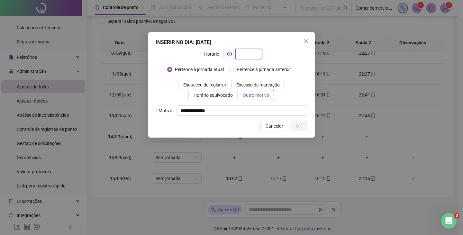
click at [248, 54] on input "text" at bounding box center [248, 53] width 18 height 7
type input "*****"
click at [294, 126] on button "OK" at bounding box center [299, 126] width 16 height 10
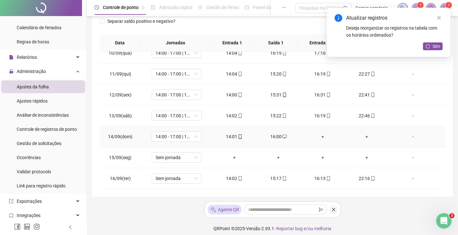
click at [319, 137] on div "+" at bounding box center [323, 136] width 34 height 7
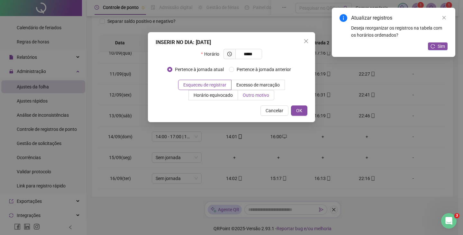
type input "*****"
click at [245, 95] on span "Outro motivo" at bounding box center [256, 95] width 26 height 5
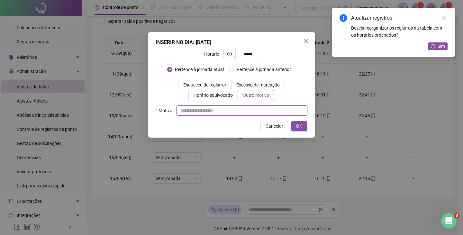
click at [195, 113] on input "text" at bounding box center [241, 110] width 131 height 10
type input "**********"
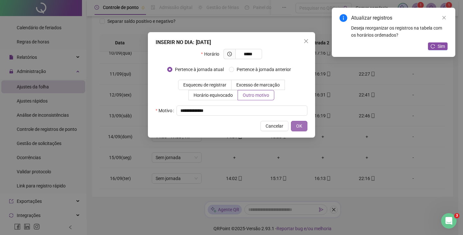
click at [294, 124] on button "OK" at bounding box center [299, 126] width 16 height 10
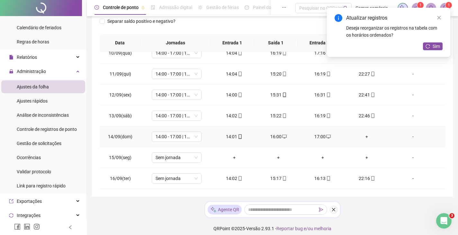
click at [364, 134] on div "+" at bounding box center [367, 136] width 34 height 7
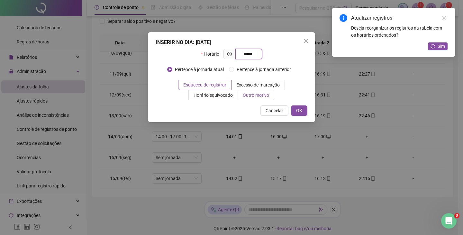
type input "*****"
click at [265, 96] on span "Outro motivo" at bounding box center [256, 95] width 26 height 5
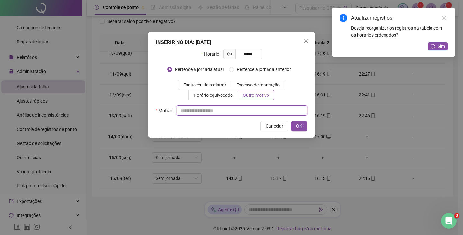
click at [196, 112] on input "text" at bounding box center [241, 110] width 131 height 10
type input "**********"
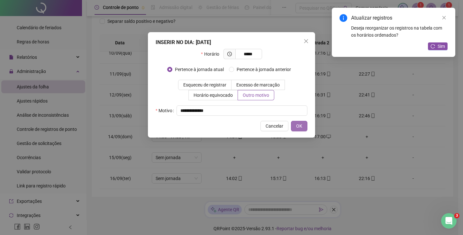
click at [300, 130] on button "OK" at bounding box center [299, 126] width 16 height 10
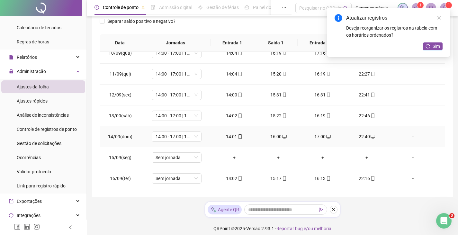
scroll to position [101, 0]
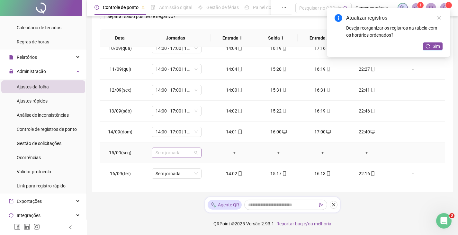
click at [188, 155] on span "Sem jornada" at bounding box center [177, 153] width 42 height 10
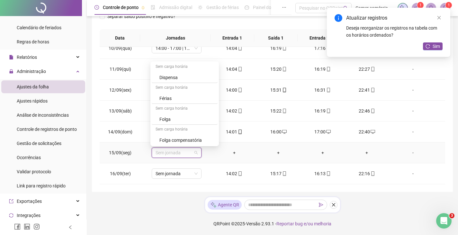
scroll to position [210, 0]
click at [192, 122] on div "Folga" at bounding box center [186, 118] width 54 height 7
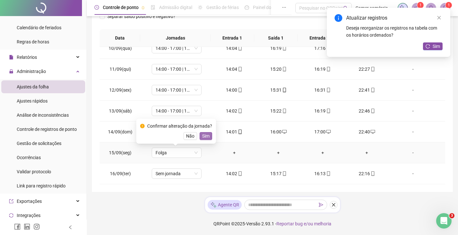
click at [206, 134] on span "Sim" at bounding box center [205, 135] width 7 height 7
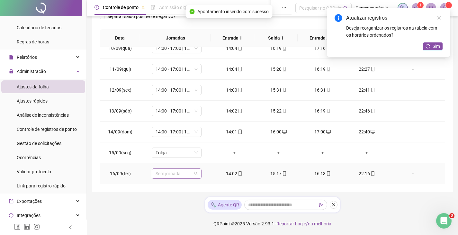
click at [188, 175] on span "Sem jornada" at bounding box center [177, 174] width 42 height 10
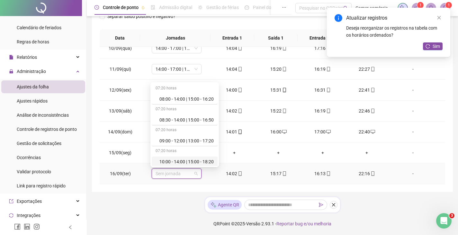
click at [217, 163] on div "10:00 - 14:00 | 15:00 - 18:20" at bounding box center [185, 162] width 66 height 11
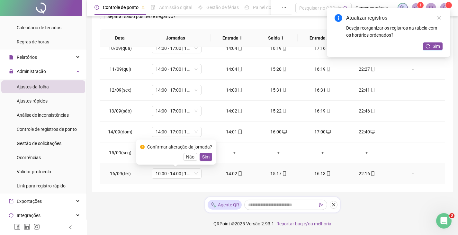
click at [218, 164] on td "14:02" at bounding box center [234, 173] width 44 height 21
click at [191, 155] on span "Não" at bounding box center [190, 156] width 8 height 7
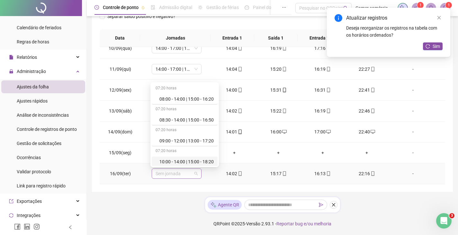
click at [185, 172] on span "Sem jornada" at bounding box center [177, 174] width 42 height 10
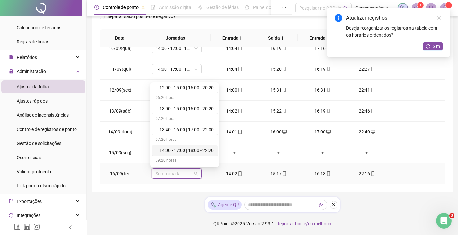
click at [205, 151] on div "14:00 - 17:00 | 18:00 - 22:20" at bounding box center [186, 150] width 54 height 7
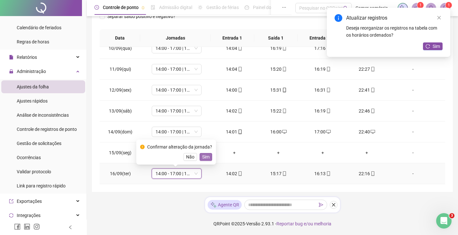
click at [203, 158] on span "Sim" at bounding box center [205, 156] width 7 height 7
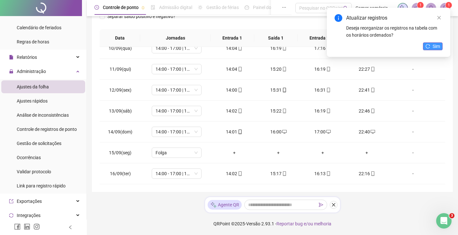
click at [434, 44] on span "Sim" at bounding box center [436, 46] width 7 height 7
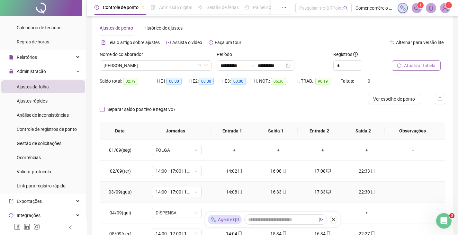
scroll to position [5, 0]
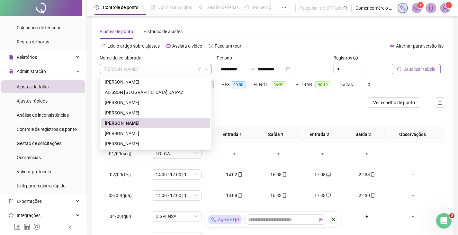
click at [176, 68] on span "[PERSON_NAME]" at bounding box center [156, 69] width 104 height 10
click at [168, 133] on div "[PERSON_NAME]" at bounding box center [156, 133] width 102 height 7
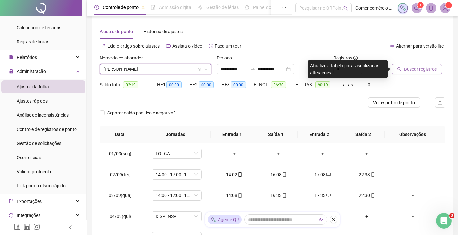
click at [410, 67] on span "Buscar registros" at bounding box center [420, 69] width 33 height 7
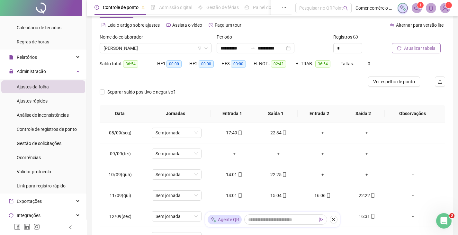
scroll to position [37, 0]
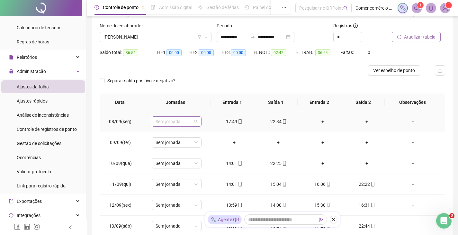
click at [195, 124] on span "Sem jornada" at bounding box center [177, 122] width 42 height 10
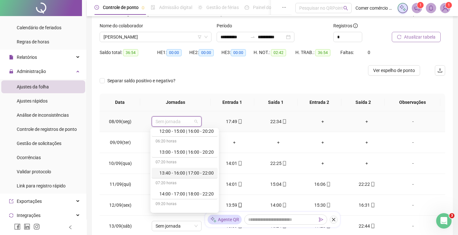
scroll to position [129, 0]
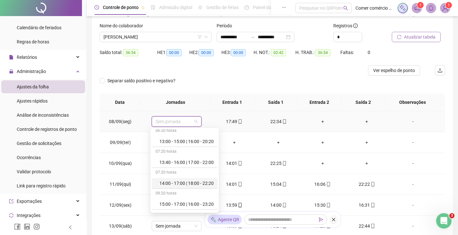
click at [183, 182] on div "14:00 - 17:00 | 18:00 - 22:20" at bounding box center [186, 183] width 54 height 7
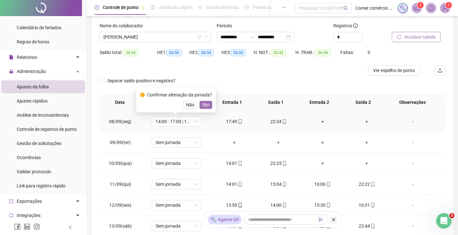
click at [210, 102] on button "Sim" at bounding box center [206, 105] width 13 height 8
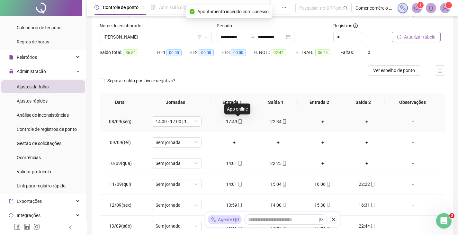
click at [239, 121] on icon "mobile" at bounding box center [240, 121] width 5 height 5
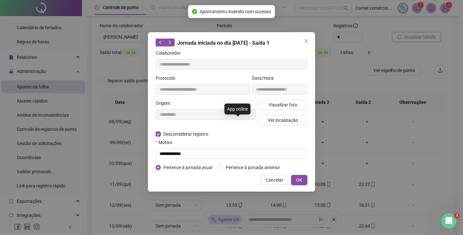
type input "**********"
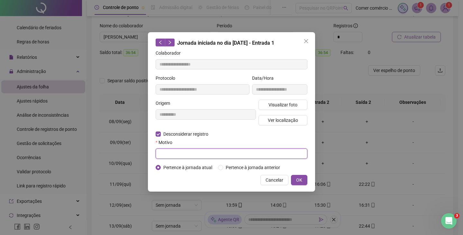
click at [171, 150] on input "text" at bounding box center [232, 154] width 152 height 10
type input "**********"
click at [300, 183] on span "OK" at bounding box center [299, 179] width 6 height 7
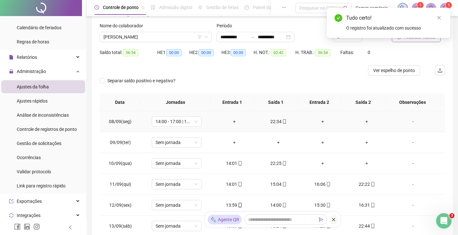
click at [366, 121] on div "+" at bounding box center [367, 121] width 34 height 7
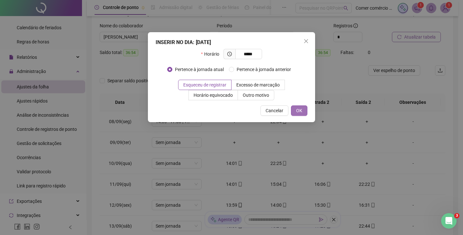
type input "*****"
click at [296, 109] on span "OK" at bounding box center [299, 110] width 6 height 7
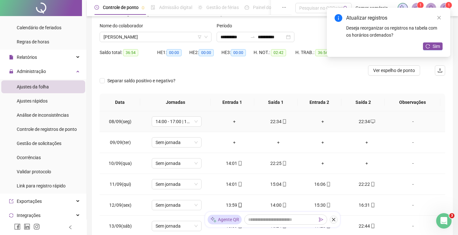
click at [320, 122] on div "+" at bounding box center [323, 121] width 34 height 7
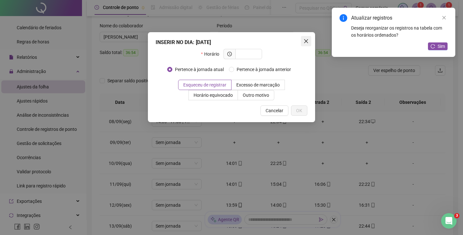
click at [308, 40] on icon "close" at bounding box center [306, 41] width 4 height 4
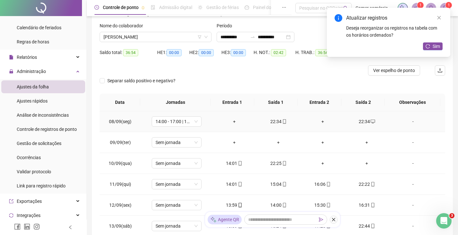
click at [231, 122] on div "+" at bounding box center [234, 121] width 34 height 7
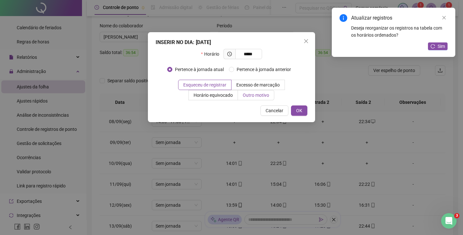
type input "*****"
click at [252, 97] on span "Outro motivo" at bounding box center [256, 95] width 26 height 5
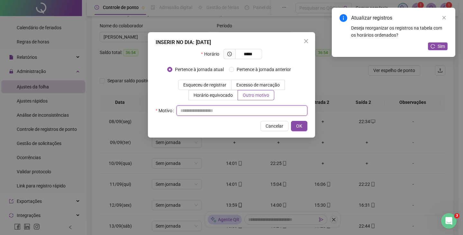
click at [197, 110] on input "text" at bounding box center [241, 110] width 131 height 10
type input "**********"
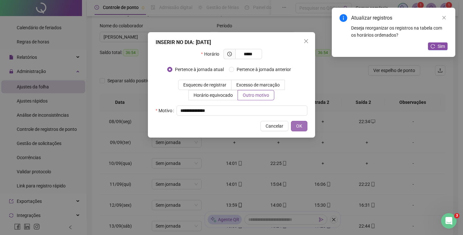
click at [306, 123] on button "OK" at bounding box center [299, 126] width 16 height 10
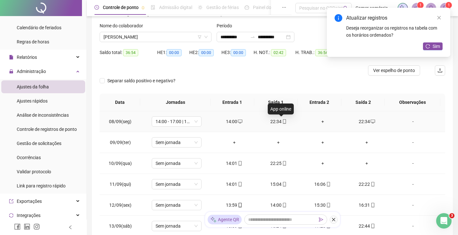
click at [282, 121] on icon "mobile" at bounding box center [284, 121] width 5 height 5
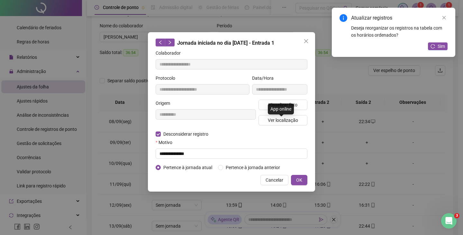
type input "**********"
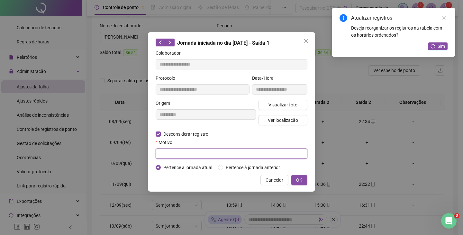
click at [165, 156] on input "text" at bounding box center [232, 154] width 152 height 10
type input "**********"
click at [300, 178] on span "OK" at bounding box center [299, 179] width 6 height 7
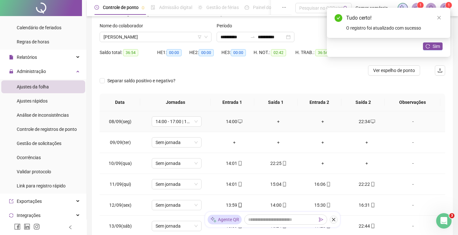
click at [277, 123] on div "+" at bounding box center [278, 121] width 34 height 7
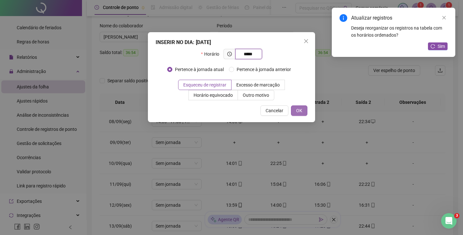
type input "*****"
click at [303, 112] on button "OK" at bounding box center [299, 110] width 16 height 10
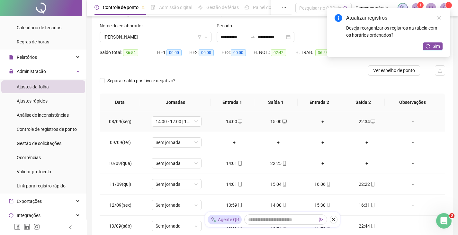
click at [320, 122] on div "+" at bounding box center [323, 121] width 34 height 7
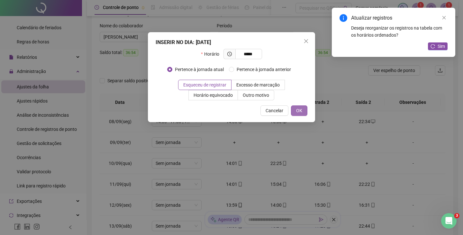
type input "*****"
click at [303, 109] on button "OK" at bounding box center [299, 110] width 16 height 10
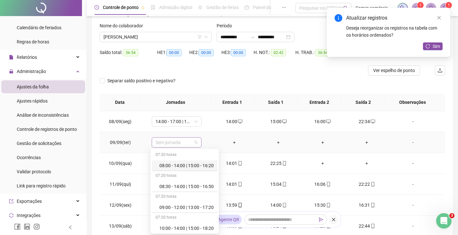
click at [193, 141] on span "Sem jornada" at bounding box center [177, 143] width 42 height 10
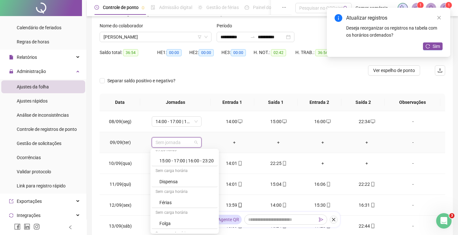
scroll to position [206, 0]
click at [184, 207] on div "Folga" at bounding box center [186, 210] width 54 height 7
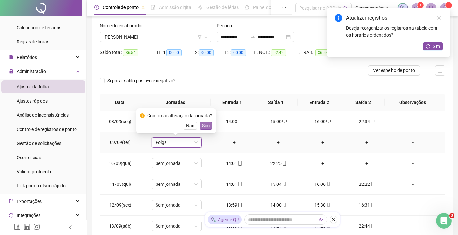
click at [206, 125] on span "Sim" at bounding box center [205, 125] width 7 height 7
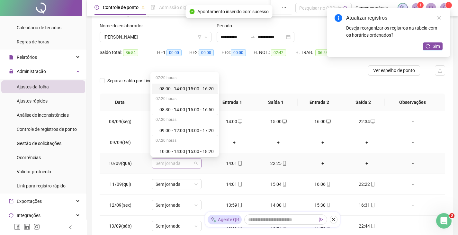
click at [183, 164] on span "Sem jornada" at bounding box center [177, 163] width 42 height 10
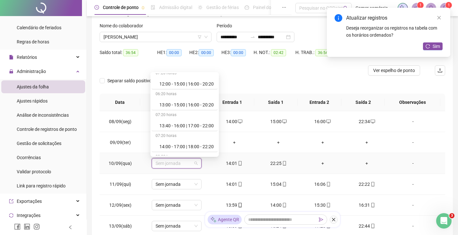
scroll to position [116, 0]
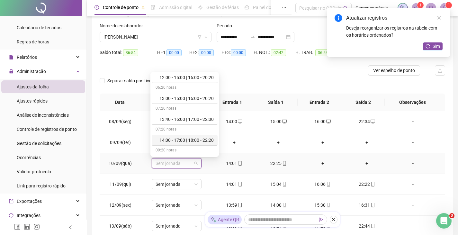
click at [192, 137] on div "14:00 - 17:00 | 18:00 - 22:20" at bounding box center [186, 140] width 54 height 7
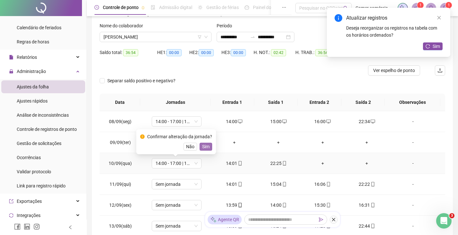
click at [203, 148] on span "Sim" at bounding box center [205, 146] width 7 height 7
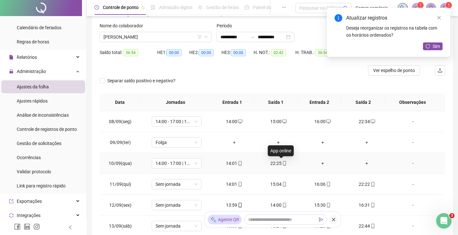
click at [283, 162] on icon "mobile" at bounding box center [284, 163] width 3 height 5
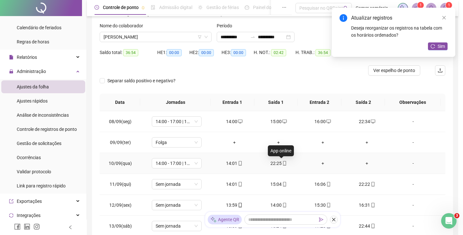
type input "**********"
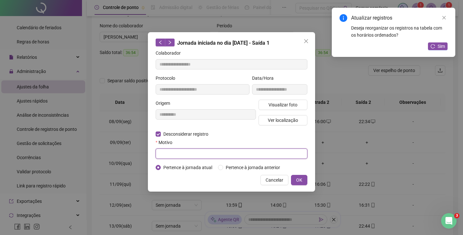
click at [162, 151] on input "text" at bounding box center [232, 154] width 152 height 10
type input "**********"
click at [303, 184] on button "OK" at bounding box center [299, 180] width 16 height 10
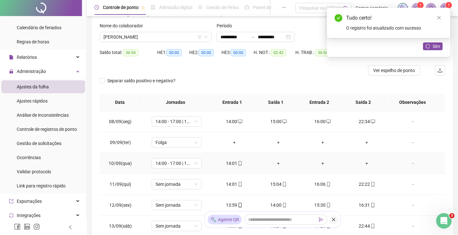
click at [276, 162] on div "+" at bounding box center [278, 163] width 34 height 7
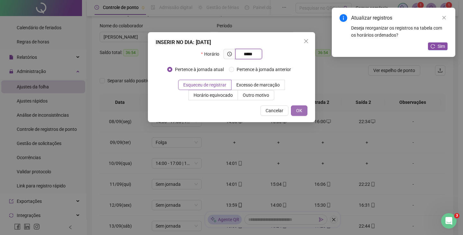
type input "*****"
click at [301, 114] on span "OK" at bounding box center [299, 110] width 6 height 7
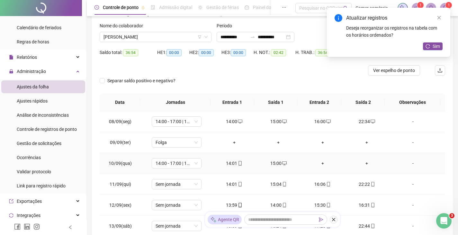
click at [319, 162] on div "+" at bounding box center [323, 163] width 34 height 7
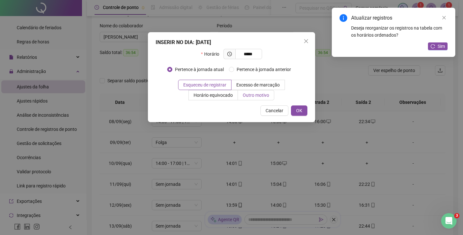
type input "*****"
click at [245, 91] on label "Outro motivo" at bounding box center [256, 95] width 36 height 10
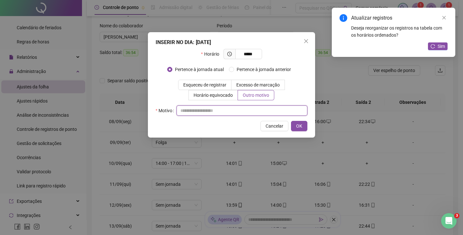
click at [191, 110] on input "text" at bounding box center [241, 110] width 131 height 10
type input "**********"
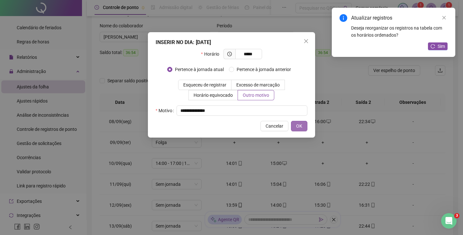
click at [303, 124] on button "OK" at bounding box center [299, 126] width 16 height 10
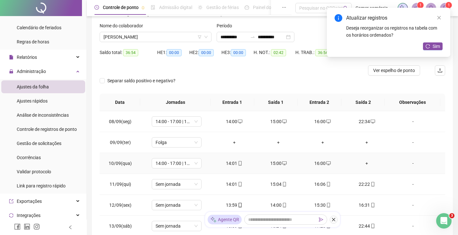
click at [364, 164] on div "+" at bounding box center [367, 163] width 34 height 7
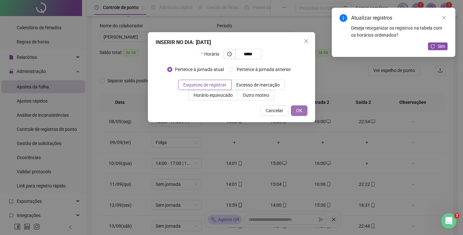
type input "*****"
click at [301, 113] on span "OK" at bounding box center [299, 110] width 6 height 7
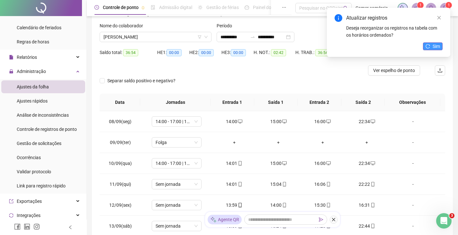
click at [440, 45] on button "Sim" at bounding box center [433, 46] width 20 height 8
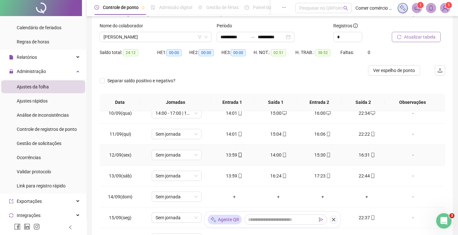
scroll to position [51, 0]
click at [284, 154] on icon "mobile" at bounding box center [284, 154] width 5 height 5
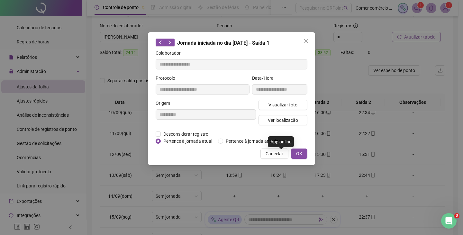
type input "**********"
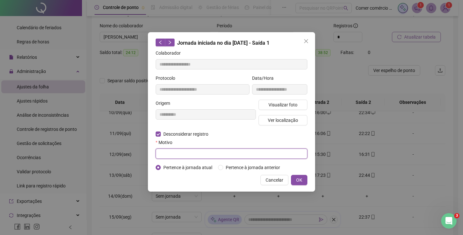
click at [168, 150] on input "text" at bounding box center [232, 154] width 152 height 10
type input "**********"
click at [304, 183] on button "OK" at bounding box center [299, 180] width 16 height 10
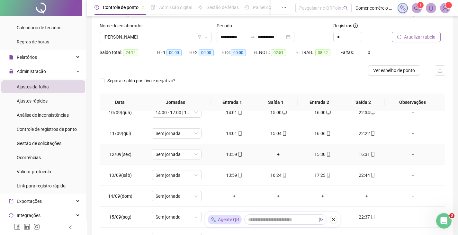
click at [274, 153] on div "+" at bounding box center [278, 154] width 34 height 7
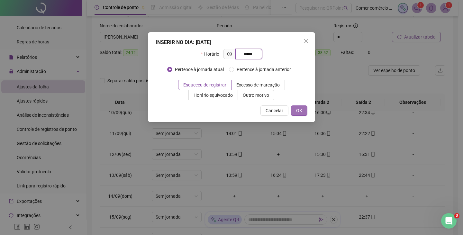
type input "*****"
click at [294, 106] on button "OK" at bounding box center [299, 110] width 16 height 10
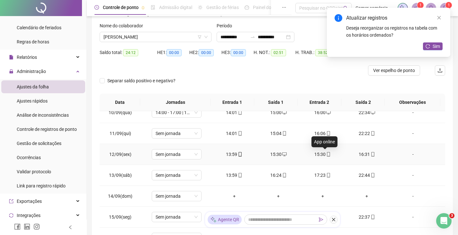
click at [327, 156] on icon "mobile" at bounding box center [328, 154] width 5 height 5
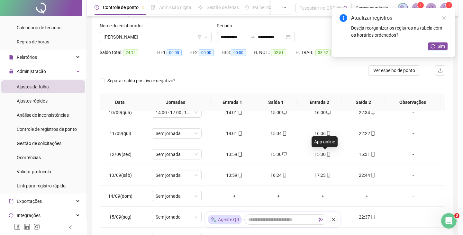
type input "**********"
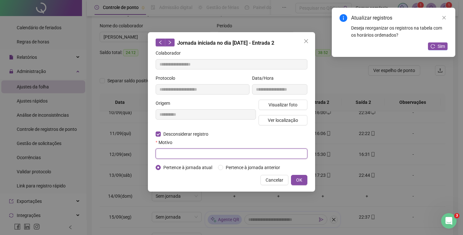
click at [165, 156] on input "text" at bounding box center [232, 154] width 152 height 10
type input "**********"
click at [293, 179] on button "OK" at bounding box center [299, 180] width 16 height 10
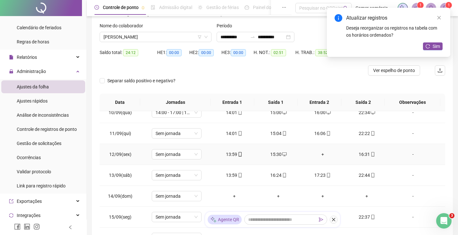
click at [321, 154] on div "+" at bounding box center [323, 154] width 34 height 7
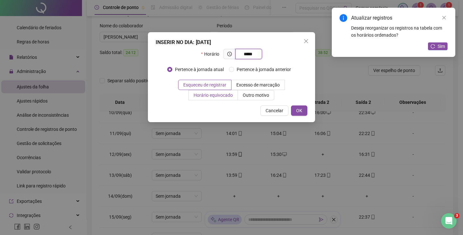
type input "*****"
click at [230, 94] on span "Horário equivocado" at bounding box center [213, 95] width 39 height 5
click at [306, 110] on button "OK" at bounding box center [299, 110] width 16 height 10
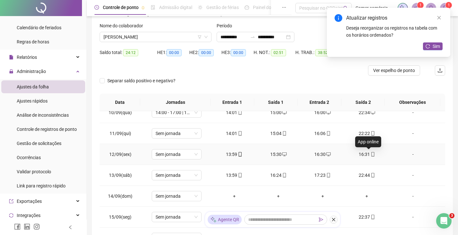
click at [370, 157] on span at bounding box center [372, 154] width 5 height 5
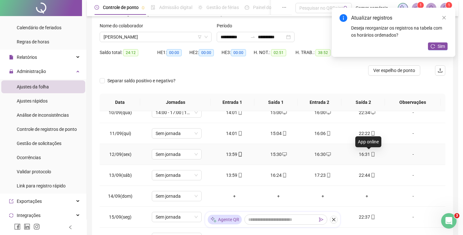
type input "**********"
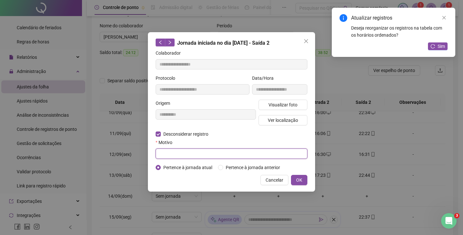
click at [173, 154] on input "text" at bounding box center [232, 154] width 152 height 10
type input "**********"
click at [302, 180] on button "OK" at bounding box center [299, 180] width 16 height 10
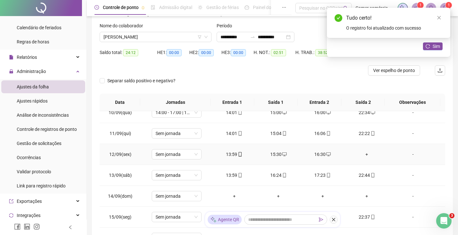
click at [363, 154] on div "+" at bounding box center [367, 154] width 34 height 7
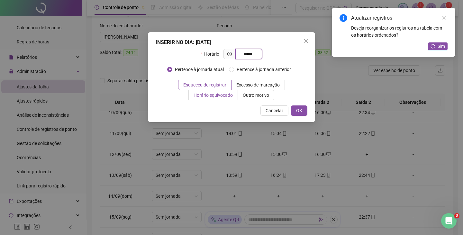
type input "*****"
click at [225, 95] on span "Horário equivocado" at bounding box center [213, 95] width 39 height 5
click at [304, 110] on button "OK" at bounding box center [299, 110] width 16 height 10
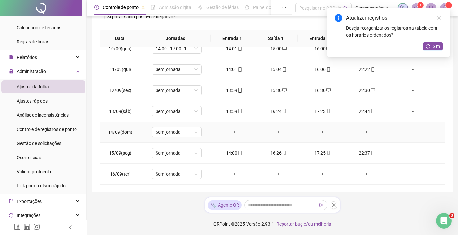
scroll to position [101, 0]
click at [186, 133] on span "Sem jornada" at bounding box center [177, 132] width 42 height 10
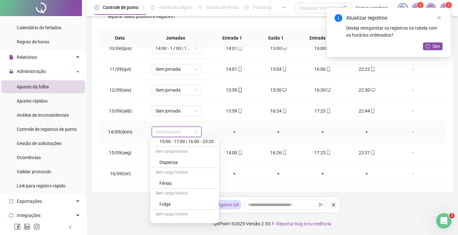
scroll to position [214, 0]
click at [189, 193] on div "Folga" at bounding box center [186, 191] width 54 height 7
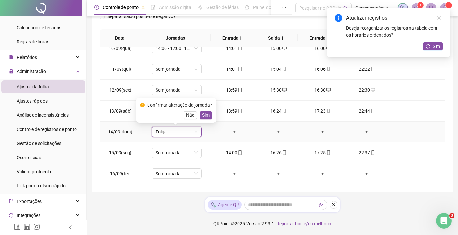
click at [205, 111] on div "Confirmar alteração da jornada? Não Sim" at bounding box center [176, 110] width 72 height 17
click at [204, 113] on span "Sim" at bounding box center [205, 115] width 7 height 7
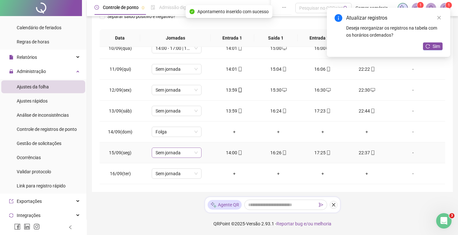
click at [192, 155] on span "Sem jornada" at bounding box center [177, 153] width 42 height 10
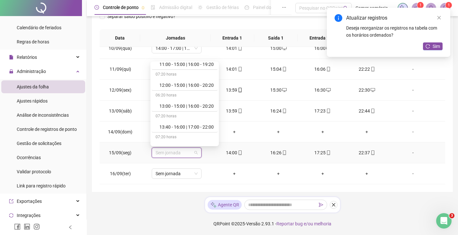
scroll to position [103, 0]
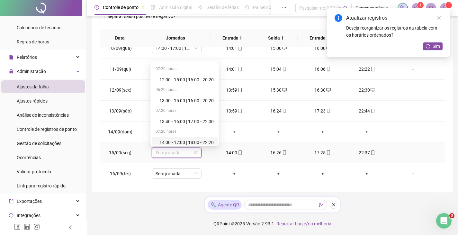
click at [203, 140] on div "14:00 - 17:00 | 18:00 - 22:20" at bounding box center [186, 142] width 54 height 7
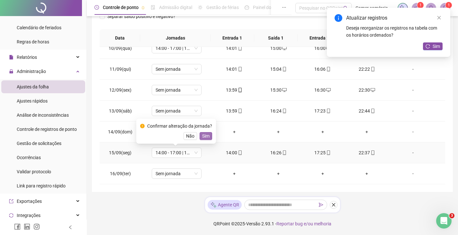
click at [204, 139] on span "Sim" at bounding box center [205, 135] width 7 height 7
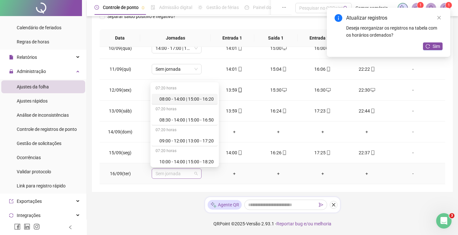
click at [192, 176] on span "Sem jornada" at bounding box center [177, 174] width 42 height 10
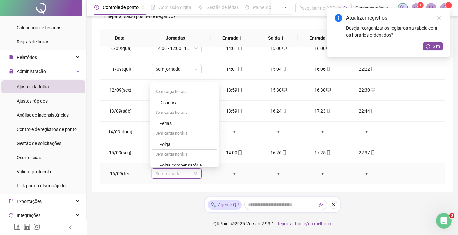
scroll to position [206, 0]
click at [164, 146] on div "Folga" at bounding box center [186, 143] width 54 height 7
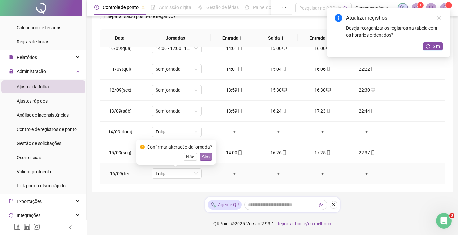
click at [207, 160] on span "Sim" at bounding box center [205, 156] width 7 height 7
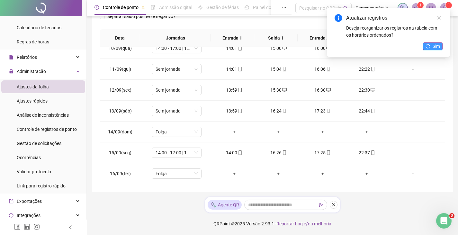
click at [431, 44] on button "Sim" at bounding box center [433, 46] width 20 height 8
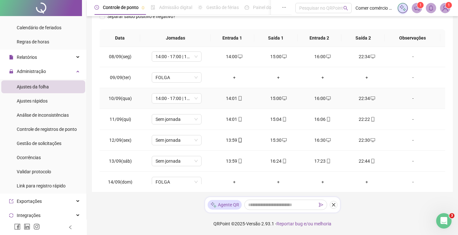
scroll to position [0, 0]
click at [188, 119] on span "Sem jornada" at bounding box center [177, 120] width 42 height 10
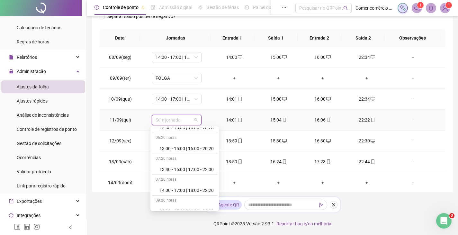
scroll to position [133, 0]
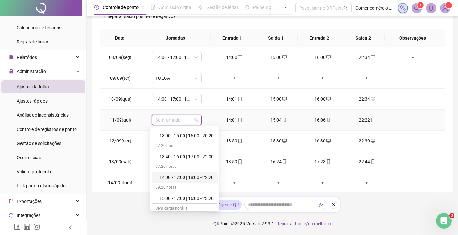
click at [194, 178] on div "14:00 - 17:00 | 18:00 - 22:20" at bounding box center [186, 177] width 54 height 7
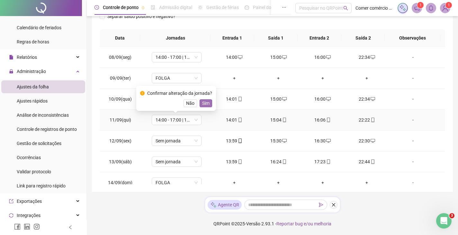
click at [202, 103] on span "Sim" at bounding box center [205, 103] width 7 height 7
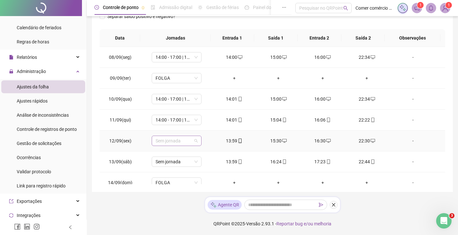
click at [186, 140] on span "Sem jornada" at bounding box center [177, 141] width 42 height 10
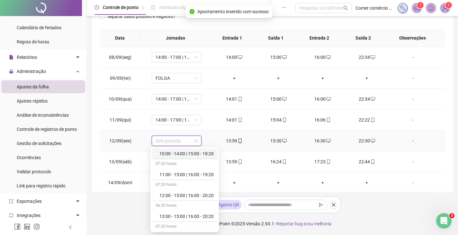
scroll to position [120, 0]
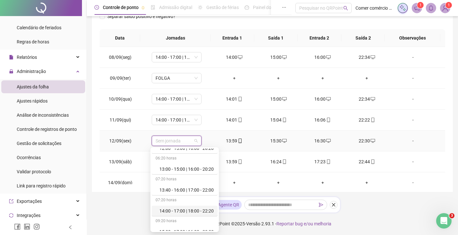
click at [195, 209] on div "14:00 - 17:00 | 18:00 - 22:20" at bounding box center [186, 210] width 54 height 7
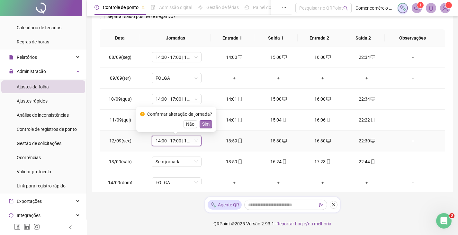
click at [205, 126] on span "Sim" at bounding box center [205, 124] width 7 height 7
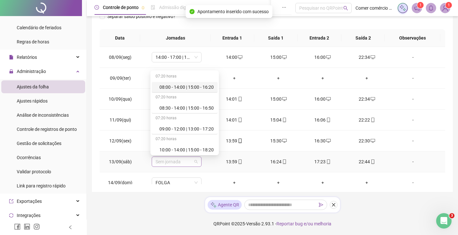
click at [188, 162] on span "Sem jornada" at bounding box center [177, 162] width 42 height 10
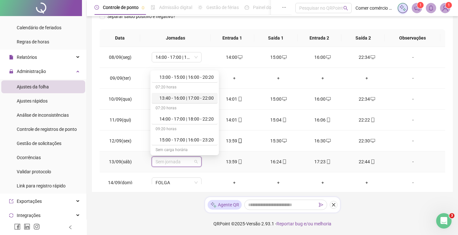
scroll to position [141, 0]
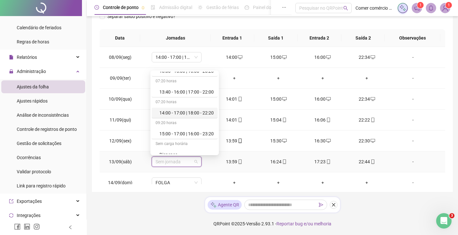
click at [201, 115] on div "14:00 - 17:00 | 18:00 - 22:20" at bounding box center [186, 112] width 54 height 7
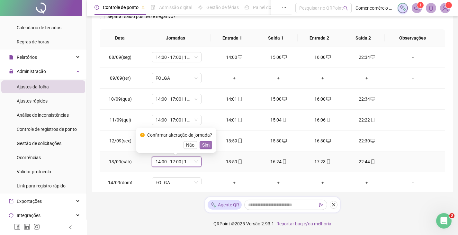
click at [205, 145] on span "Sim" at bounding box center [205, 144] width 7 height 7
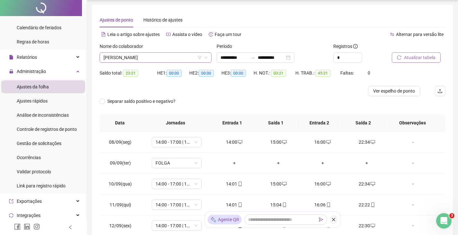
scroll to position [0, 0]
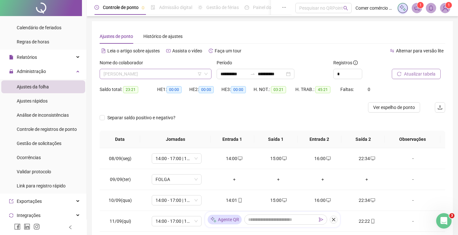
click at [168, 77] on span "[PERSON_NAME]" at bounding box center [156, 74] width 104 height 10
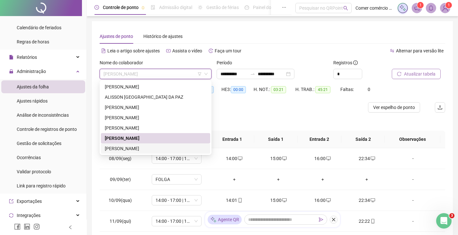
click at [154, 151] on div "[PERSON_NAME]" at bounding box center [156, 148] width 102 height 7
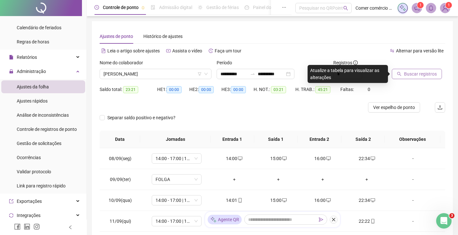
click at [421, 74] on span "Buscar registros" at bounding box center [420, 73] width 33 height 7
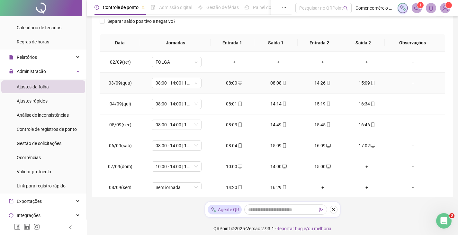
scroll to position [32, 0]
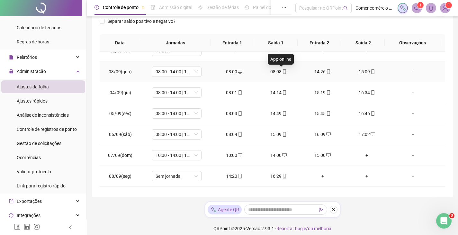
click at [283, 74] on icon "mobile" at bounding box center [284, 71] width 5 height 5
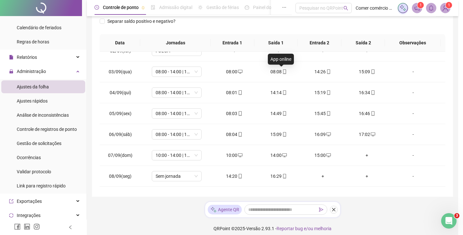
type input "**********"
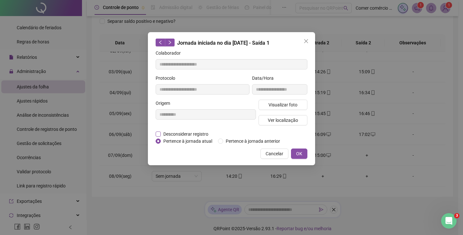
click at [159, 136] on label "Desconsiderar registro" at bounding box center [186, 134] width 60 height 7
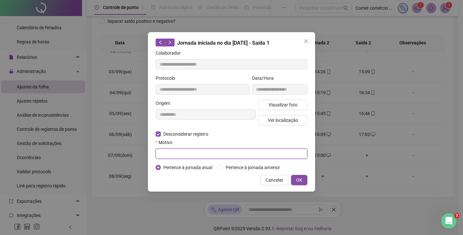
click at [170, 158] on input "text" at bounding box center [232, 154] width 152 height 10
type input "**********"
click at [300, 179] on span "OK" at bounding box center [299, 179] width 6 height 7
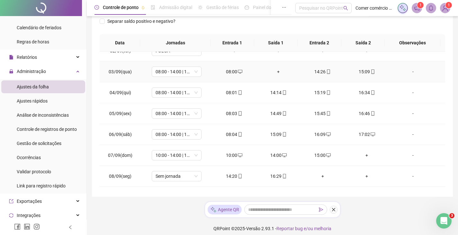
click at [276, 72] on div "+" at bounding box center [278, 71] width 34 height 7
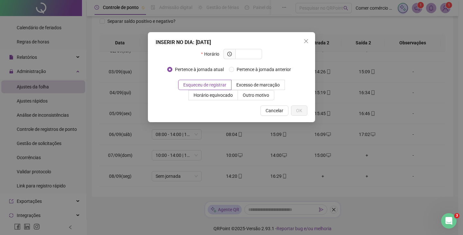
click at [332, 60] on div "INSERIR NO DIA : [DATE] Horário Pertence à jornada atual Pertence à jornada ant…" at bounding box center [231, 117] width 463 height 235
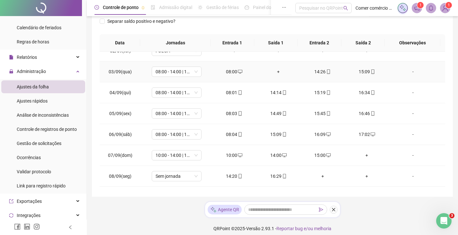
click at [275, 72] on div "+" at bounding box center [278, 71] width 34 height 7
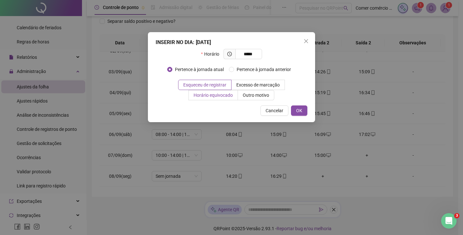
type input "*****"
click at [227, 95] on span "Horário equivocado" at bounding box center [213, 95] width 39 height 5
click at [298, 110] on span "OK" at bounding box center [299, 110] width 6 height 7
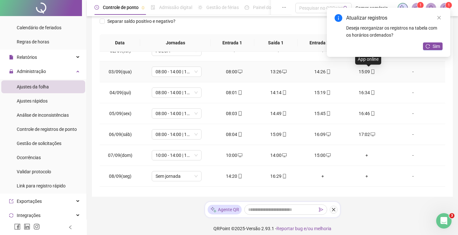
click at [371, 71] on icon "mobile" at bounding box center [373, 71] width 5 height 5
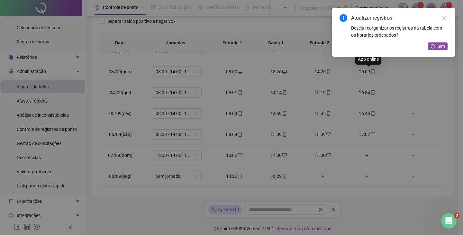
type input "**********"
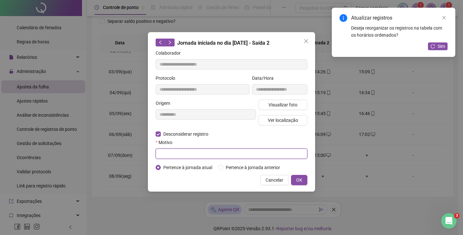
click at [168, 151] on input "text" at bounding box center [232, 154] width 152 height 10
type input "******"
click at [295, 179] on button "OK" at bounding box center [299, 180] width 16 height 10
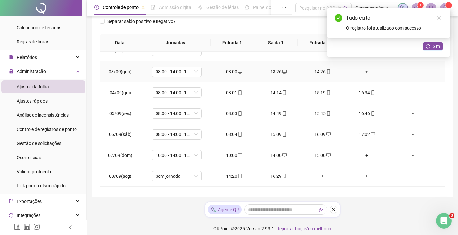
click at [364, 72] on div "+" at bounding box center [367, 71] width 34 height 7
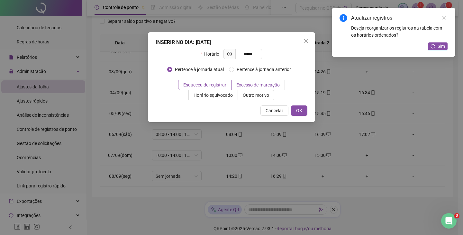
type input "*****"
click at [271, 85] on span "Excesso de marcação" at bounding box center [257, 84] width 43 height 5
click at [298, 113] on span "OK" at bounding box center [299, 110] width 6 height 7
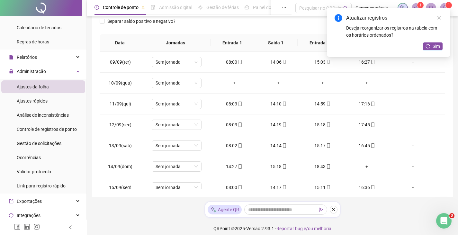
scroll to position [193, 0]
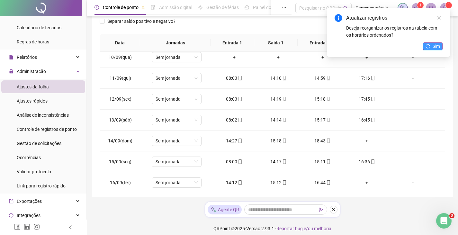
click at [439, 47] on span "Sim" at bounding box center [436, 46] width 7 height 7
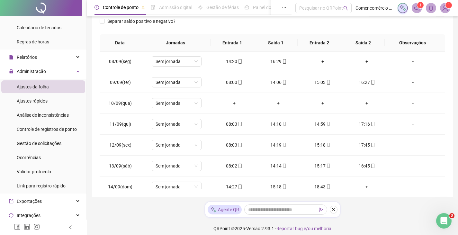
scroll to position [133, 0]
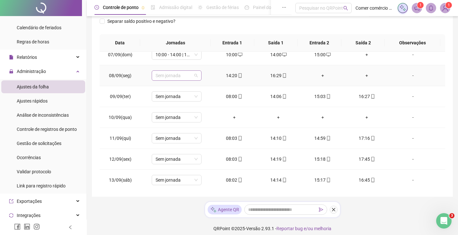
click at [194, 76] on span "Sem jornada" at bounding box center [177, 76] width 42 height 10
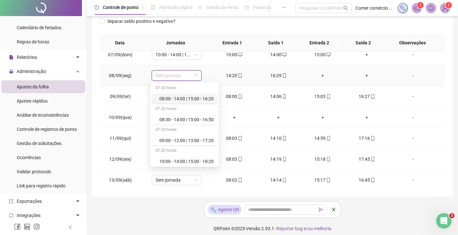
click at [181, 98] on div "08:00 - 14:00 | 15:00 - 16:20" at bounding box center [186, 98] width 54 height 7
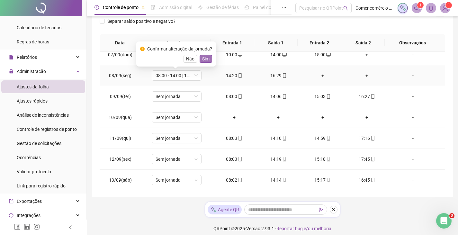
click at [209, 59] on button "Sim" at bounding box center [206, 59] width 13 height 8
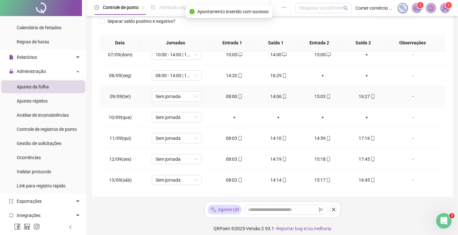
click at [190, 102] on td "Sem jornada" at bounding box center [176, 96] width 71 height 21
click at [188, 95] on span "Sem jornada" at bounding box center [177, 97] width 42 height 10
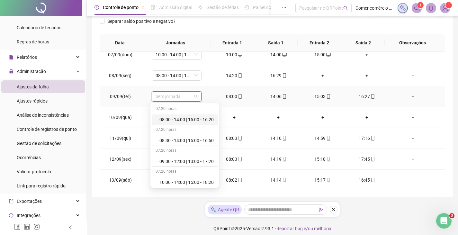
click at [174, 120] on div "08:00 - 14:00 | 15:00 - 16:20" at bounding box center [186, 119] width 54 height 7
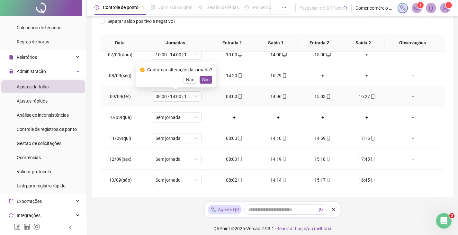
click at [203, 84] on div "Confirmar alteração da jornada? Não Sim" at bounding box center [176, 74] width 80 height 25
click at [202, 79] on span "Sim" at bounding box center [205, 79] width 7 height 7
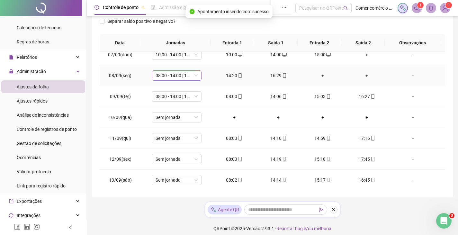
click at [190, 74] on span "08:00 - 14:00 | 15:00 - 16:20" at bounding box center [177, 76] width 42 height 10
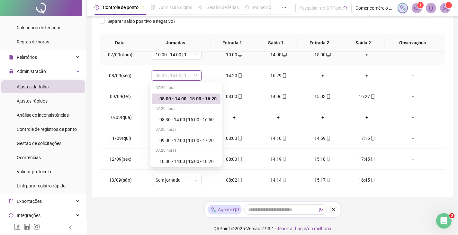
scroll to position [165, 0]
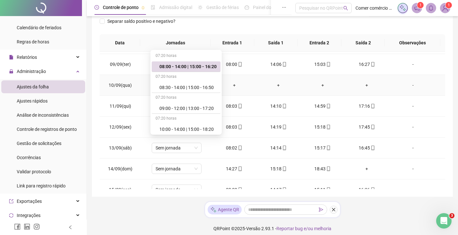
click at [252, 91] on td "+" at bounding box center [234, 85] width 44 height 21
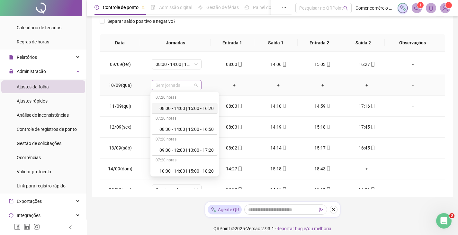
click at [193, 87] on span "Sem jornada" at bounding box center [177, 85] width 42 height 10
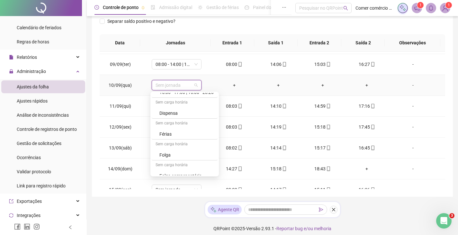
scroll to position [210, 0]
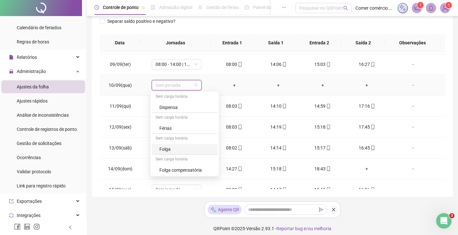
click at [185, 149] on div "Folga" at bounding box center [186, 149] width 54 height 7
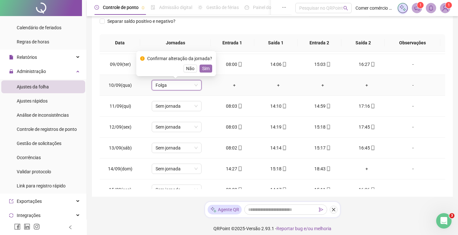
click at [209, 68] on button "Sim" at bounding box center [206, 69] width 13 height 8
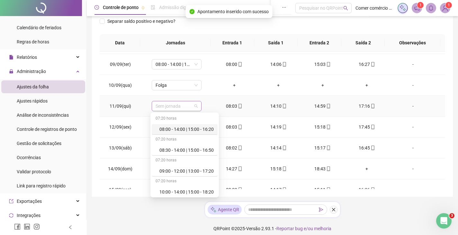
click at [184, 109] on span "Sem jornada" at bounding box center [177, 106] width 42 height 10
click at [185, 130] on div "08:00 - 14:00 | 15:00 - 16:20" at bounding box center [186, 129] width 54 height 7
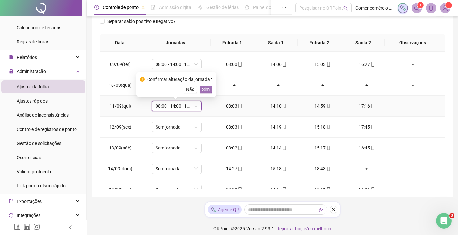
click at [202, 88] on span "Sim" at bounding box center [205, 89] width 7 height 7
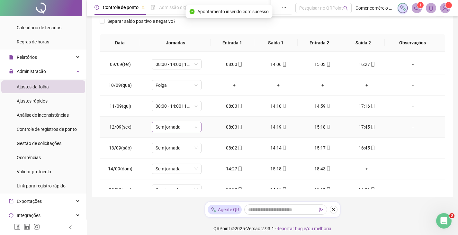
click at [184, 127] on span "Sem jornada" at bounding box center [177, 127] width 42 height 10
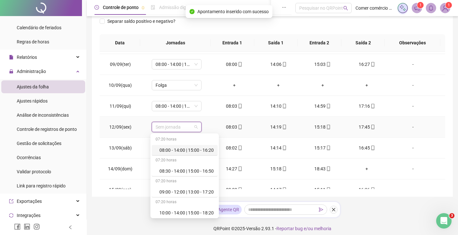
click at [188, 149] on div "08:00 - 14:00 | 15:00 - 16:20" at bounding box center [186, 150] width 54 height 7
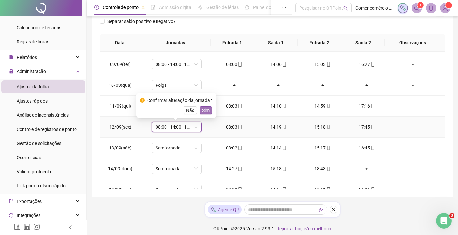
click at [203, 109] on span "Sim" at bounding box center [205, 110] width 7 height 7
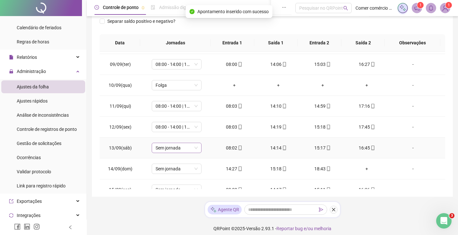
click at [184, 152] on span "Sem jornada" at bounding box center [177, 148] width 42 height 10
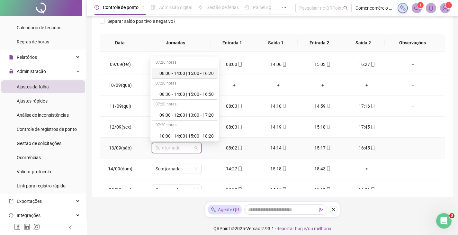
click at [190, 71] on div "08:00 - 14:00 | 15:00 - 16:20" at bounding box center [186, 73] width 54 height 7
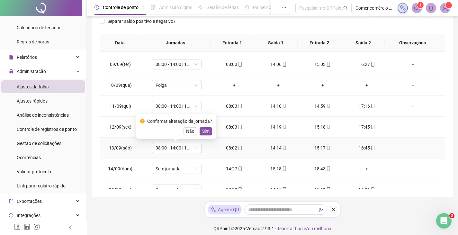
drag, startPoint x: 203, startPoint y: 129, endPoint x: 216, endPoint y: 131, distance: 13.0
click at [212, 129] on div "Confirmar alteração da jornada? Não Sim" at bounding box center [176, 126] width 80 height 25
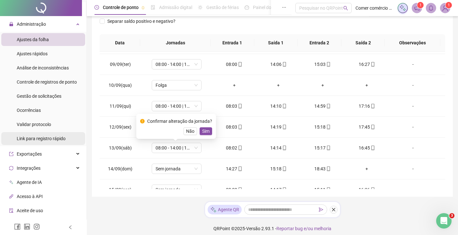
scroll to position [161, 0]
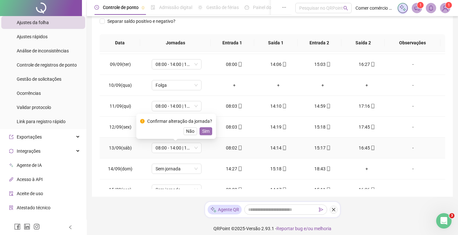
click at [202, 133] on span "Sim" at bounding box center [205, 131] width 7 height 7
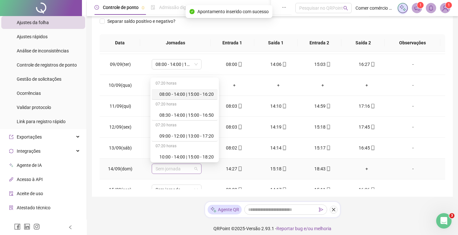
click at [185, 167] on span "Sem jornada" at bounding box center [177, 169] width 42 height 10
click at [185, 94] on div "08:00 - 14:00 | 15:00 - 16:20" at bounding box center [186, 94] width 54 height 7
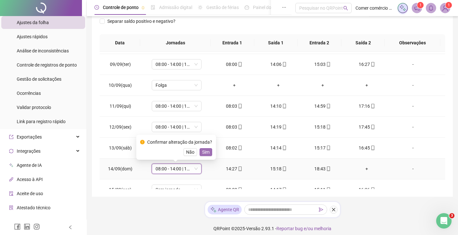
click at [204, 154] on span "Sim" at bounding box center [205, 152] width 7 height 7
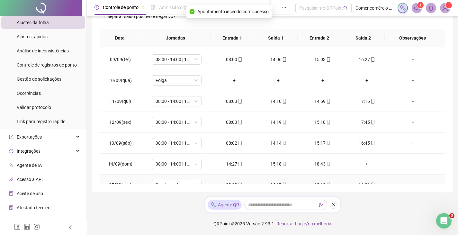
scroll to position [197, 0]
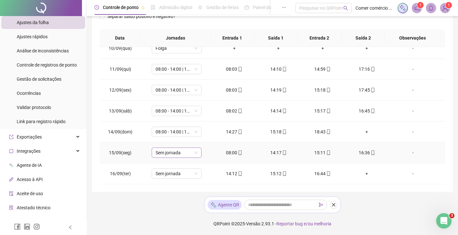
click at [189, 148] on span "Sem jornada" at bounding box center [177, 153] width 42 height 10
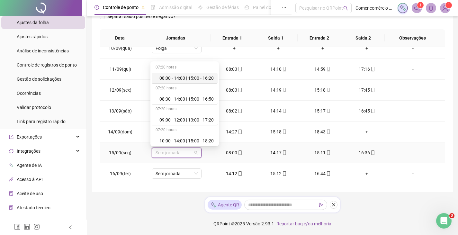
click at [180, 80] on div "08:00 - 14:00 | 15:00 - 16:20" at bounding box center [186, 78] width 54 height 7
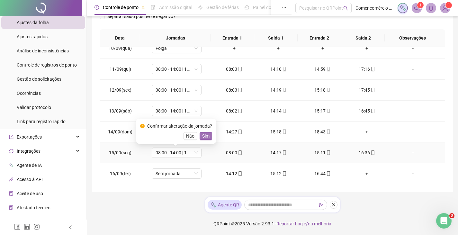
click at [205, 137] on span "Sim" at bounding box center [205, 135] width 7 height 7
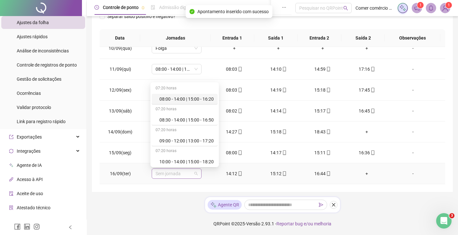
click at [190, 173] on span "Sem jornada" at bounding box center [177, 174] width 42 height 10
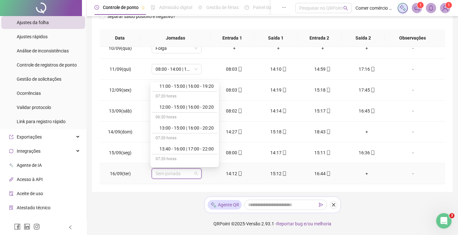
scroll to position [161, 0]
click at [162, 108] on div "14:00 - 17:00 | 18:00 - 22:20" at bounding box center [186, 105] width 54 height 7
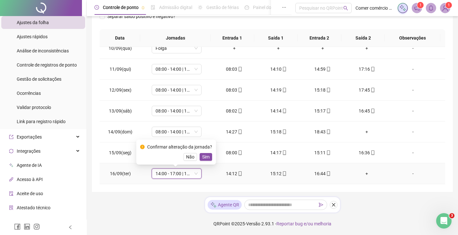
click at [198, 181] on td "14:00 - 17:00 | 18:00 - 22:20 14:00 - 17:00 | 18:00 - 22:20" at bounding box center [176, 173] width 71 height 21
click at [195, 175] on span "14:00 - 17:00 | 18:00 - 22:20" at bounding box center [177, 174] width 42 height 10
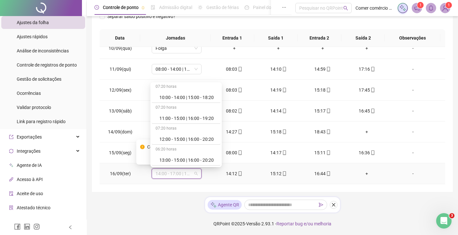
scroll to position [0, 0]
click at [183, 101] on div "08:00 - 14:00 | 15:00 - 16:20" at bounding box center [187, 98] width 57 height 7
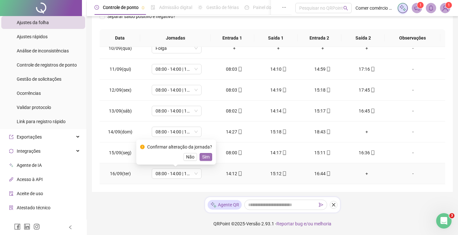
click at [206, 156] on span "Sim" at bounding box center [205, 156] width 7 height 7
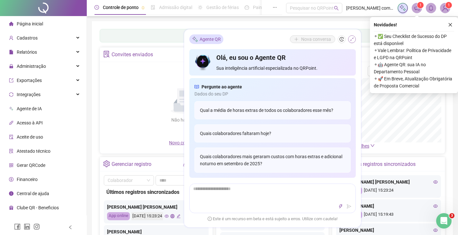
click at [351, 39] on icon "shrink" at bounding box center [352, 39] width 5 height 5
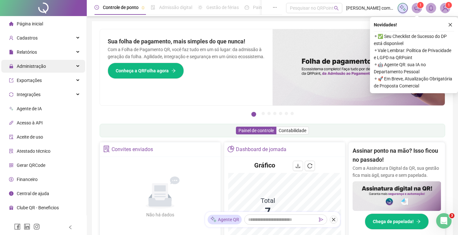
click at [60, 66] on div "Administração" at bounding box center [43, 66] width 84 height 13
